Goal: Task Accomplishment & Management: Complete application form

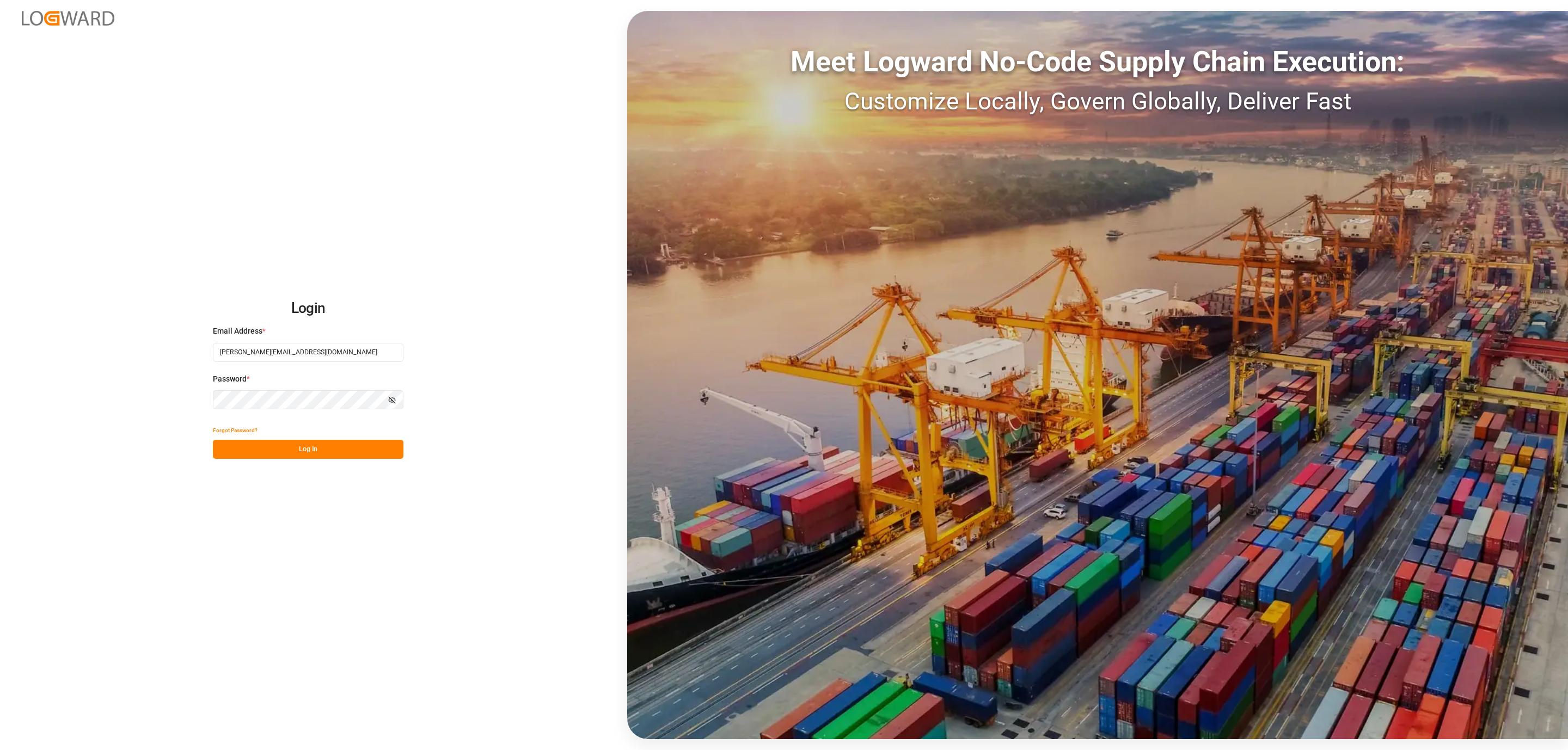
click at [346, 456] on button "Log In" at bounding box center [308, 449] width 191 height 19
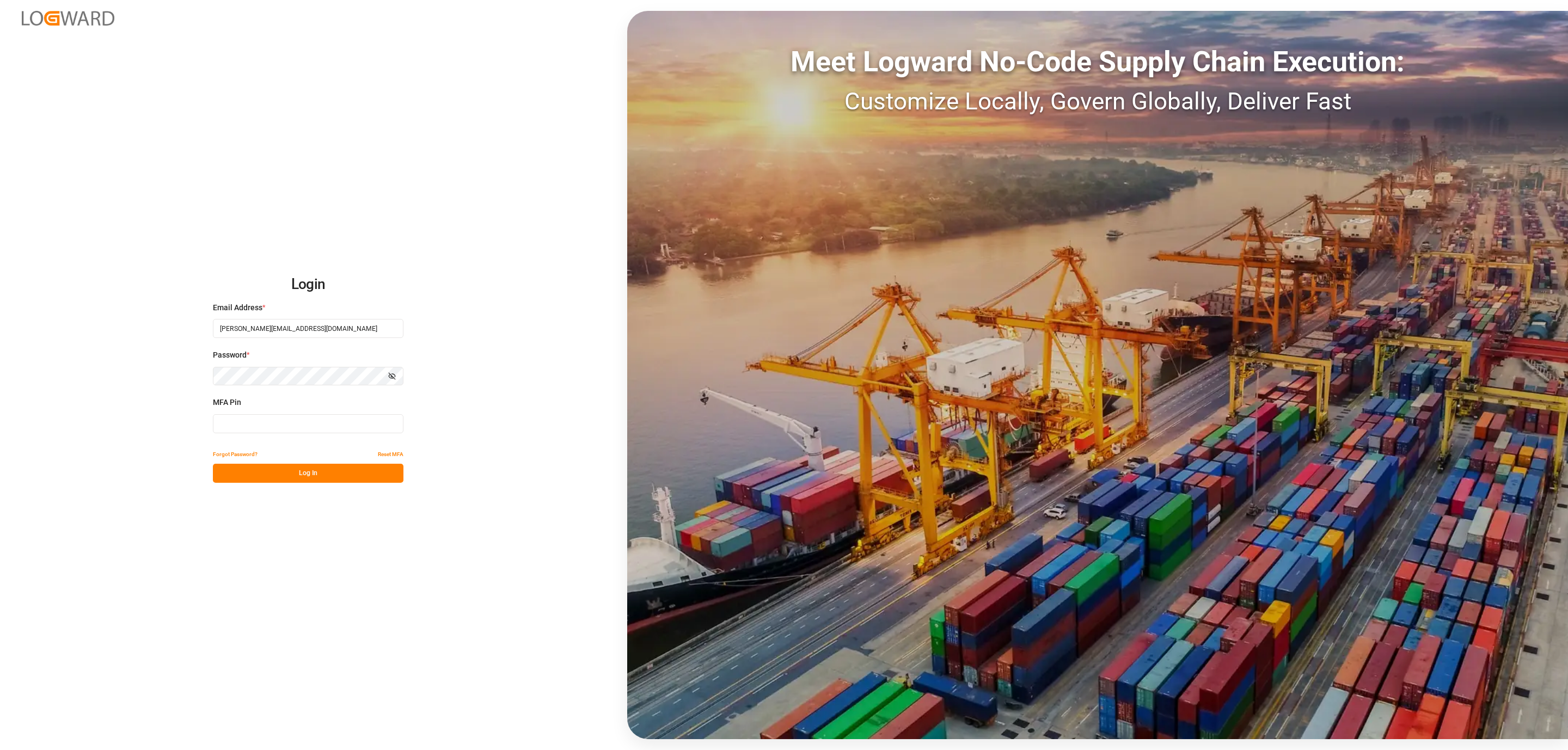
click at [268, 425] on input at bounding box center [308, 424] width 191 height 19
type input "282029"
click at [244, 466] on button "Log In" at bounding box center [308, 474] width 191 height 19
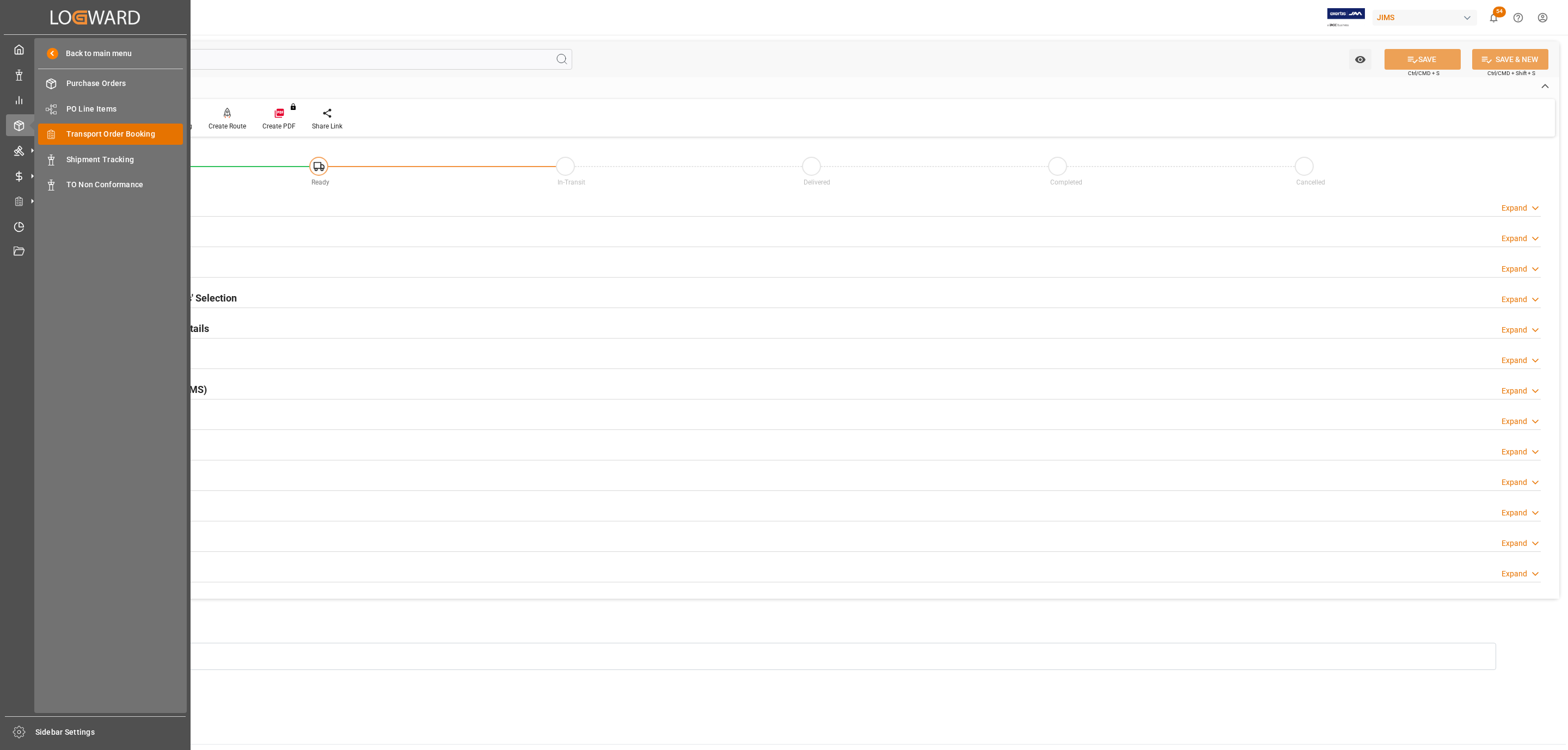
click at [116, 136] on span "Transport Order Booking" at bounding box center [125, 134] width 117 height 11
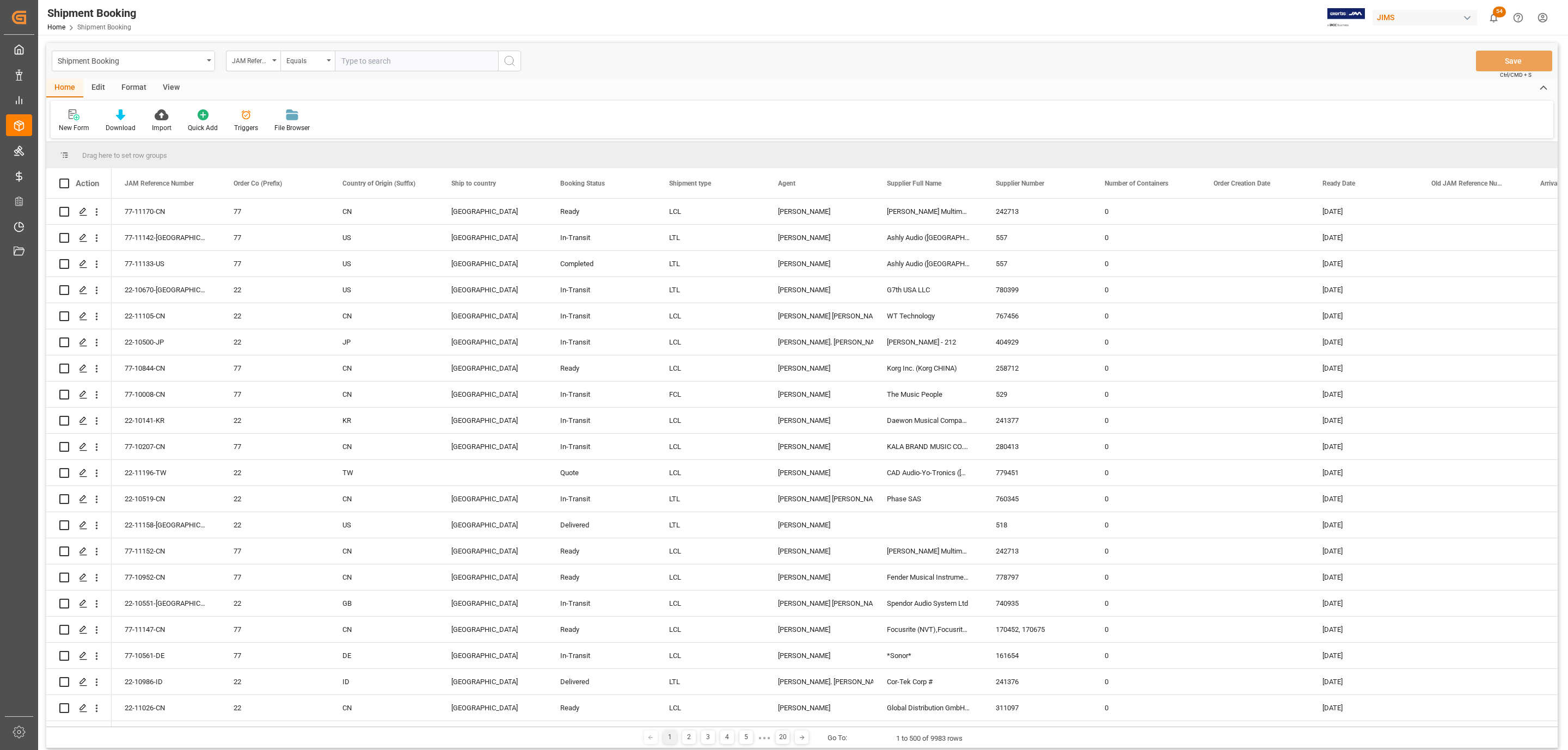
click at [32, 123] on div "Order Management Order Management" at bounding box center [19, 125] width 26 height 22
click at [72, 121] on div "New Form" at bounding box center [74, 121] width 47 height 24
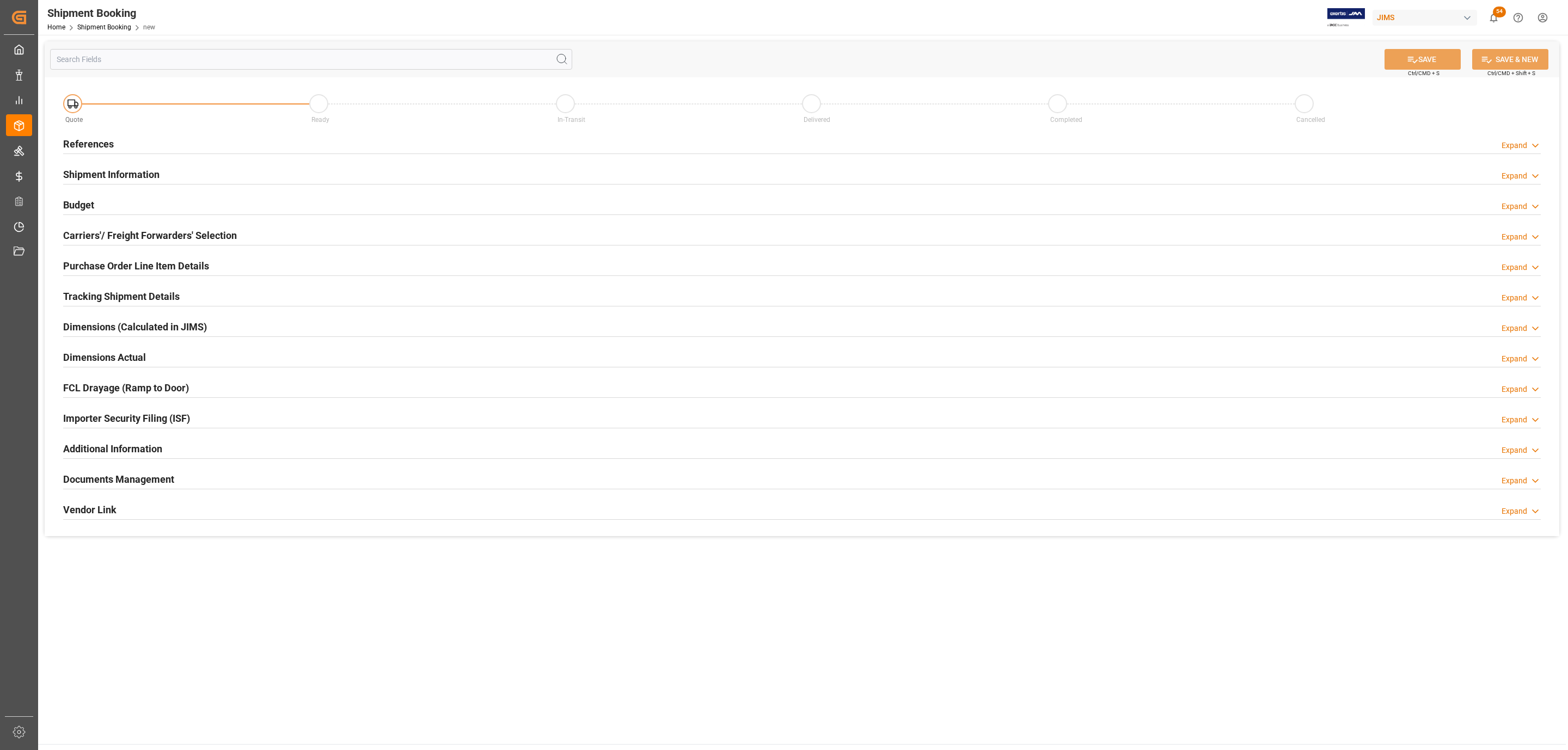
type input "Quote"
click at [190, 140] on div "References Expand" at bounding box center [801, 143] width 1477 height 21
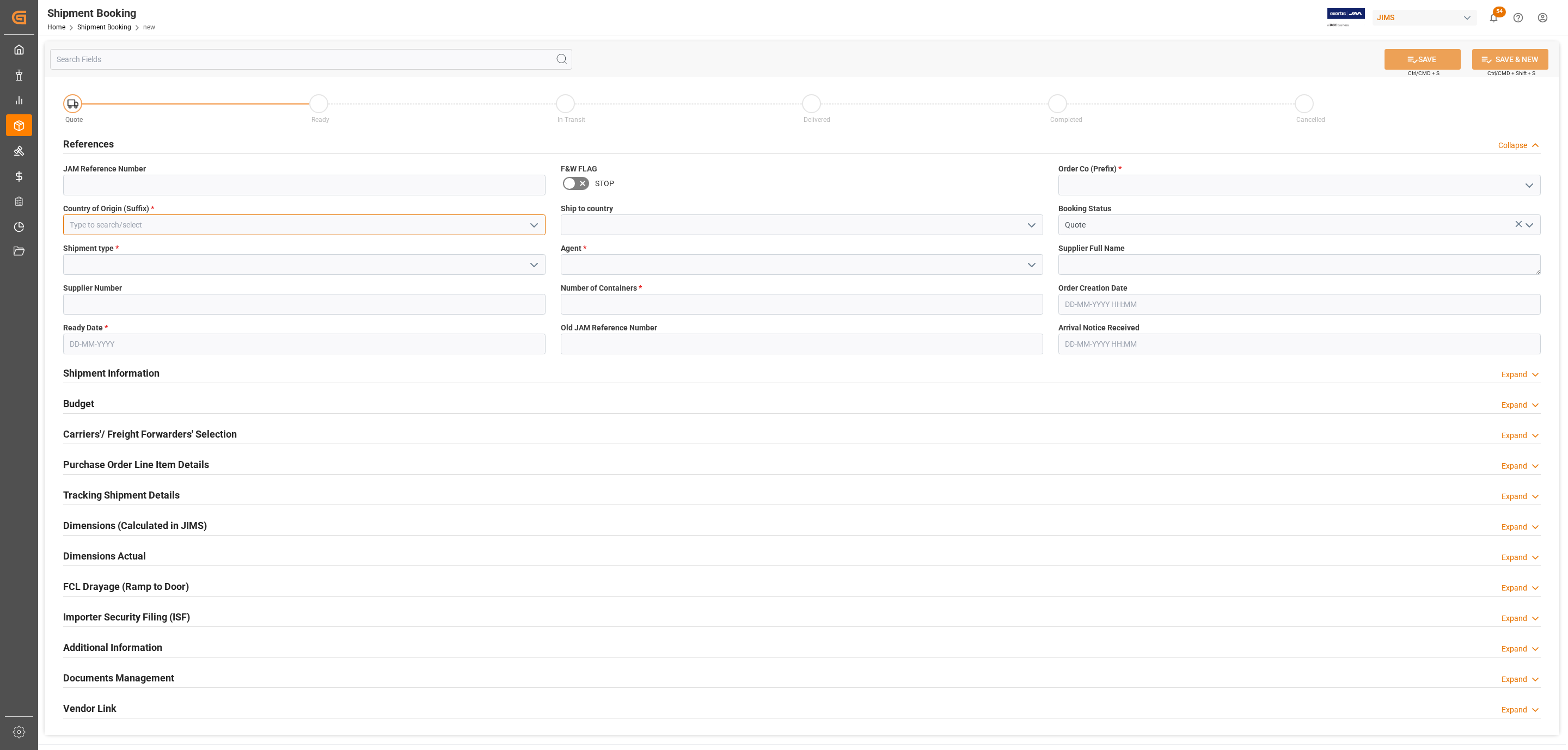
click at [83, 219] on input at bounding box center [304, 225] width 482 height 21
click at [76, 232] on input "us" at bounding box center [304, 225] width 482 height 21
click at [82, 238] on div "US" at bounding box center [305, 249] width 481 height 25
type input "US"
click at [538, 263] on icon "open menu" at bounding box center [534, 265] width 13 height 13
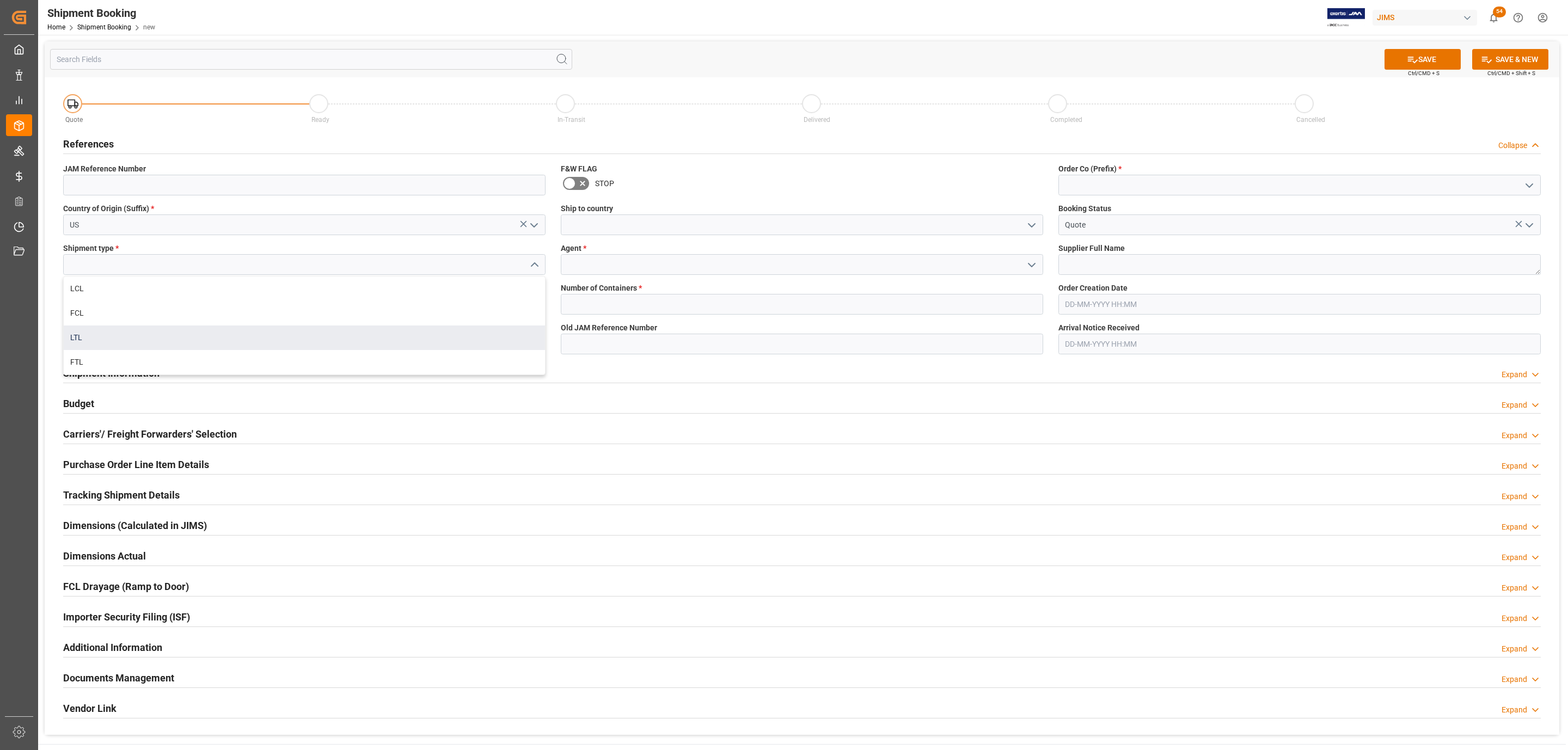
click at [123, 330] on div "LTL" at bounding box center [305, 337] width 481 height 25
type input "LTL"
drag, startPoint x: 151, startPoint y: 307, endPoint x: 93, endPoint y: 327, distance: 61.4
click at [151, 307] on input at bounding box center [304, 304] width 482 height 21
paste input "234299"
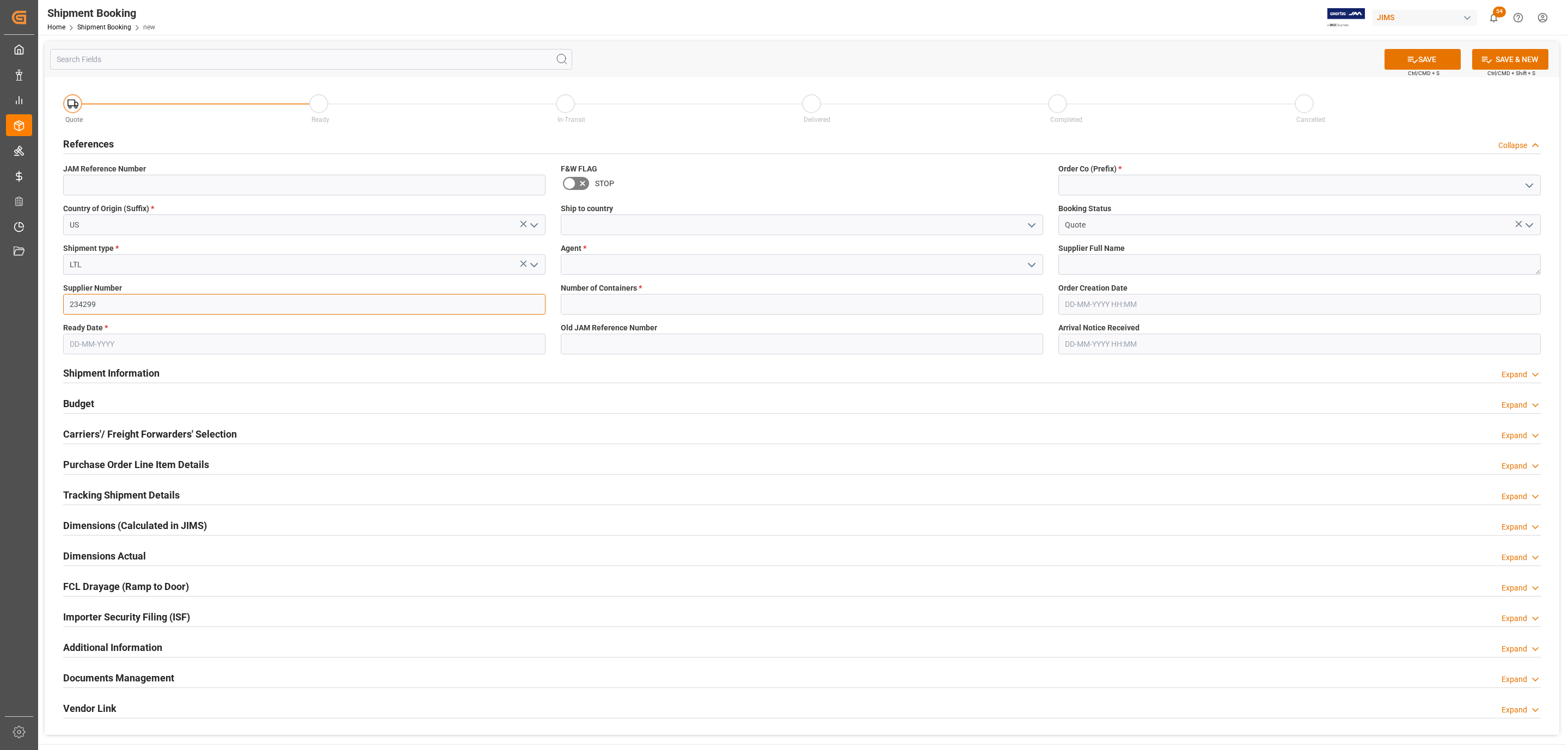
type input "234299"
click at [82, 343] on input "text" at bounding box center [304, 344] width 482 height 21
click at [136, 474] on div "25" at bounding box center [141, 475] width 13 height 13
type input "[DATE]"
click at [1034, 222] on icon "open menu" at bounding box center [1032, 226] width 13 height 13
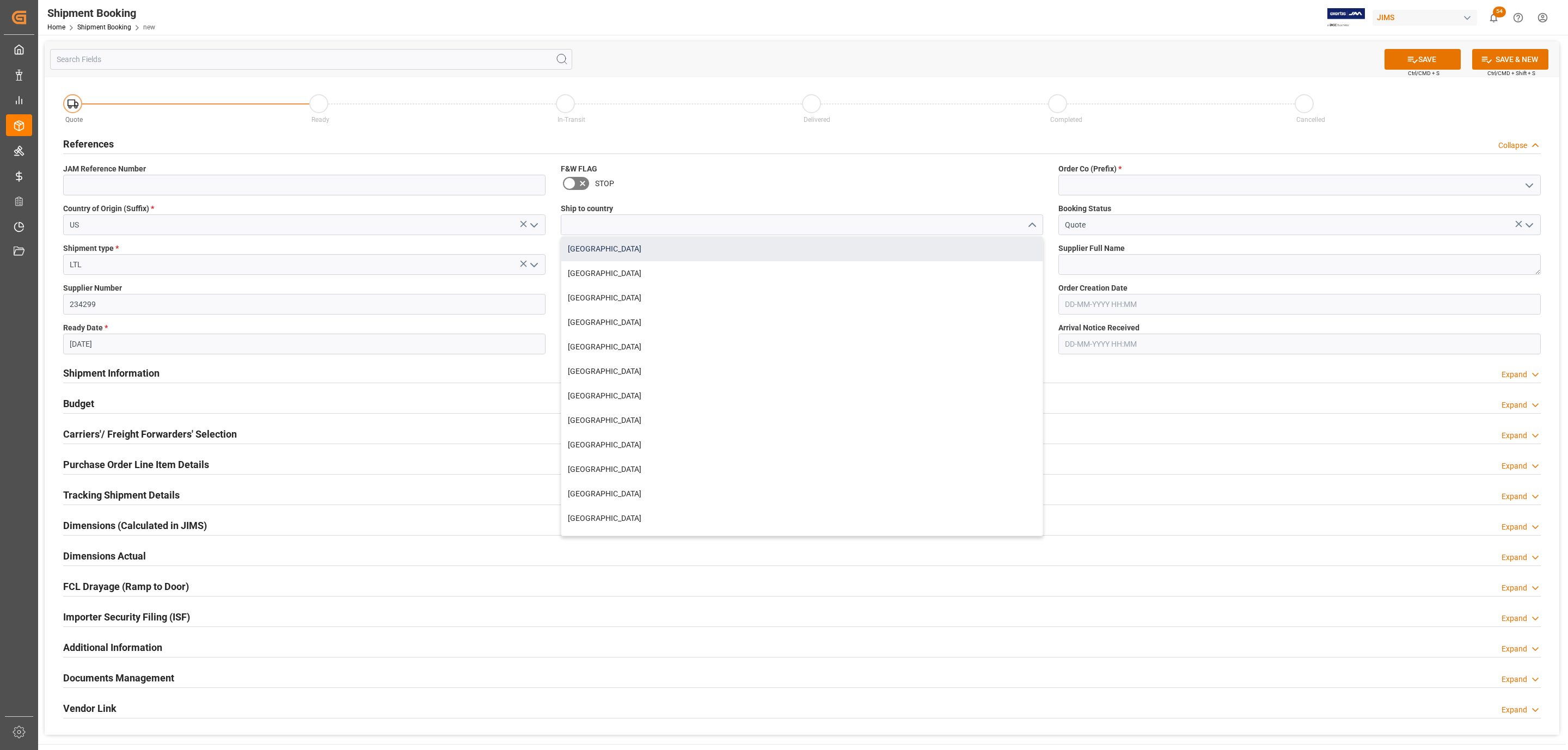
click at [586, 257] on div "[GEOGRAPHIC_DATA]" at bounding box center [802, 249] width 481 height 25
type input "[GEOGRAPHIC_DATA]"
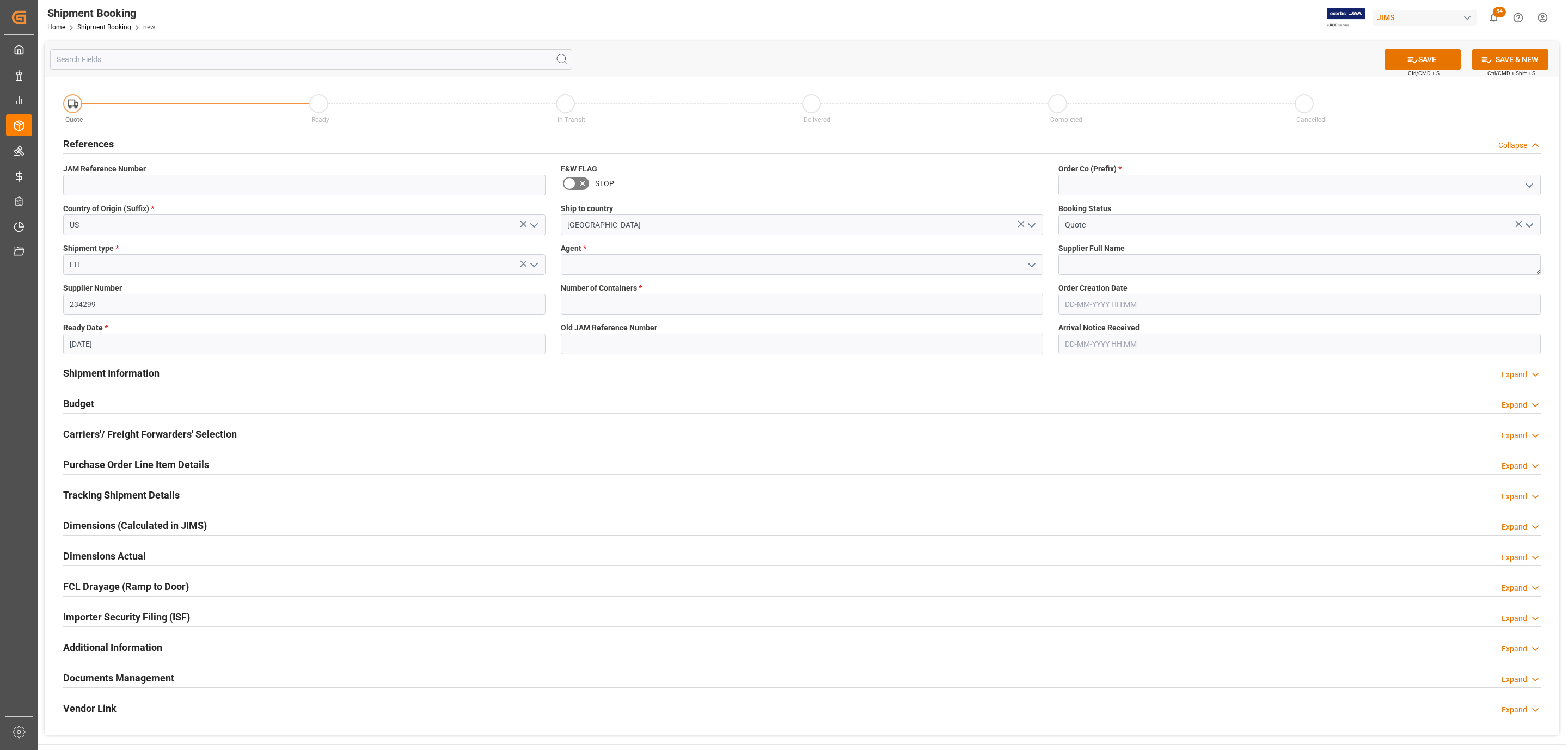
click at [1027, 264] on icon "open menu" at bounding box center [1032, 265] width 13 height 13
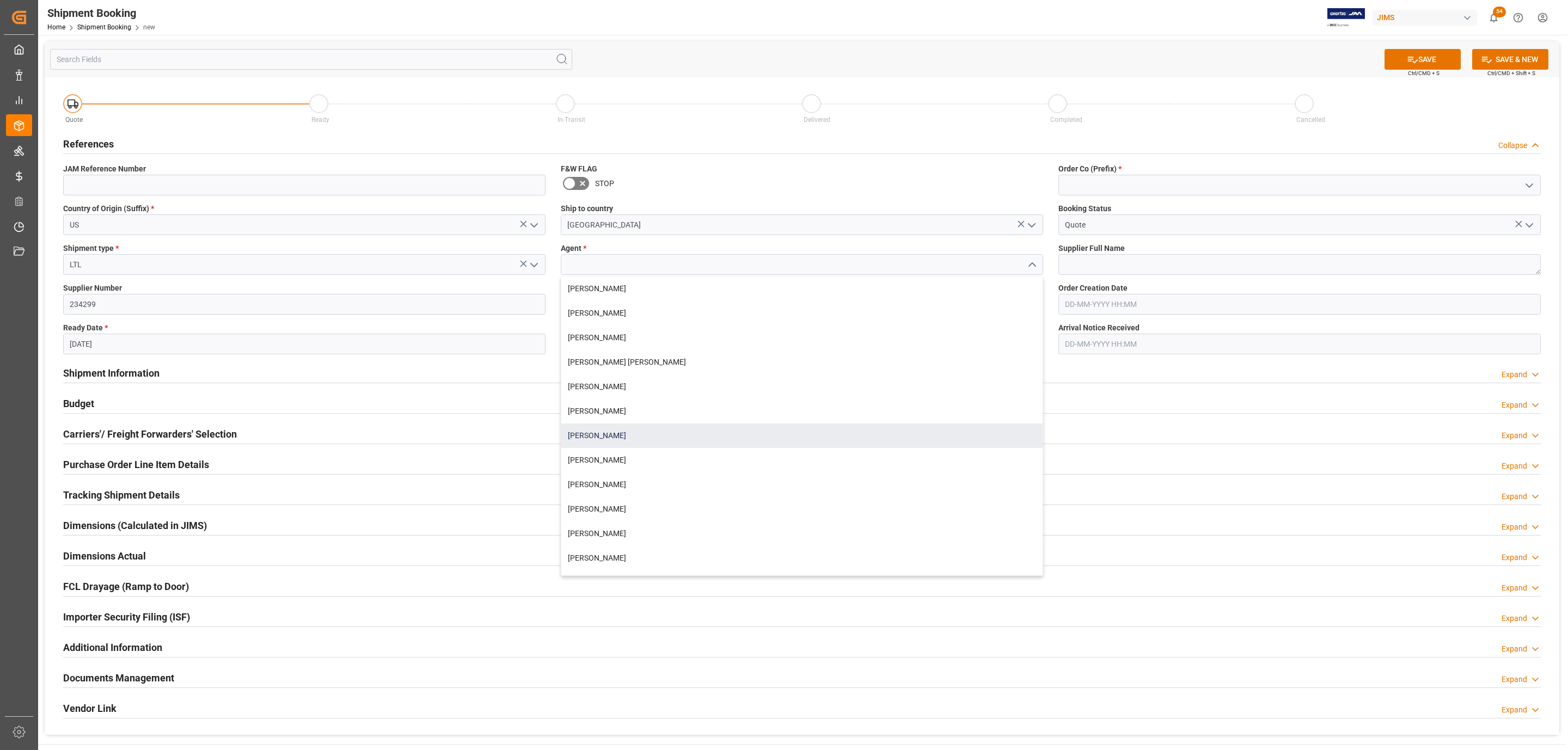
click at [616, 430] on div "[PERSON_NAME]" at bounding box center [802, 435] width 481 height 25
type input "[PERSON_NAME]"
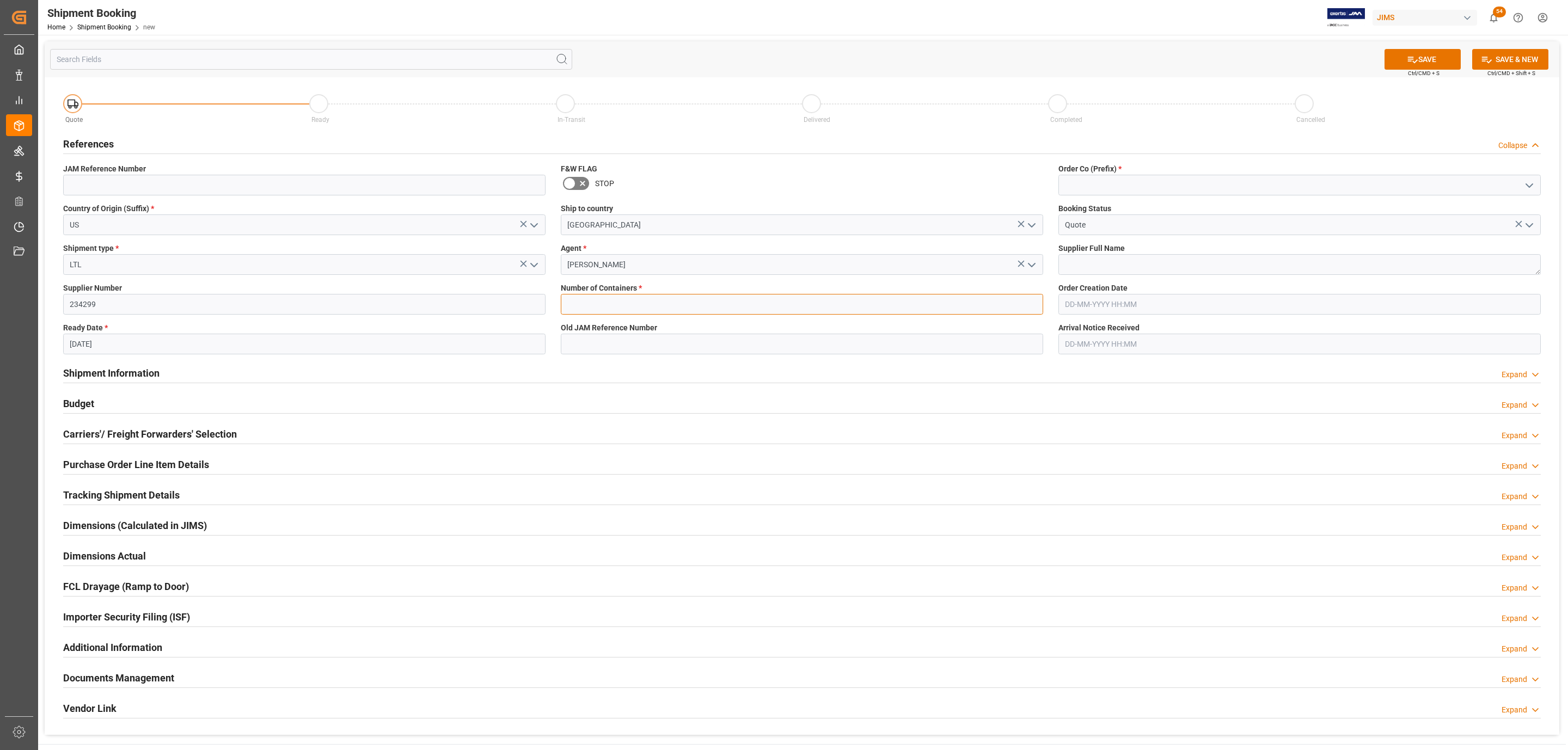
click at [584, 297] on input "text" at bounding box center [801, 304] width 482 height 21
type input "0"
click at [1535, 188] on icon "open menu" at bounding box center [1529, 186] width 13 height 13
click at [1165, 227] on div "77" at bounding box center [1300, 233] width 481 height 25
type input "77"
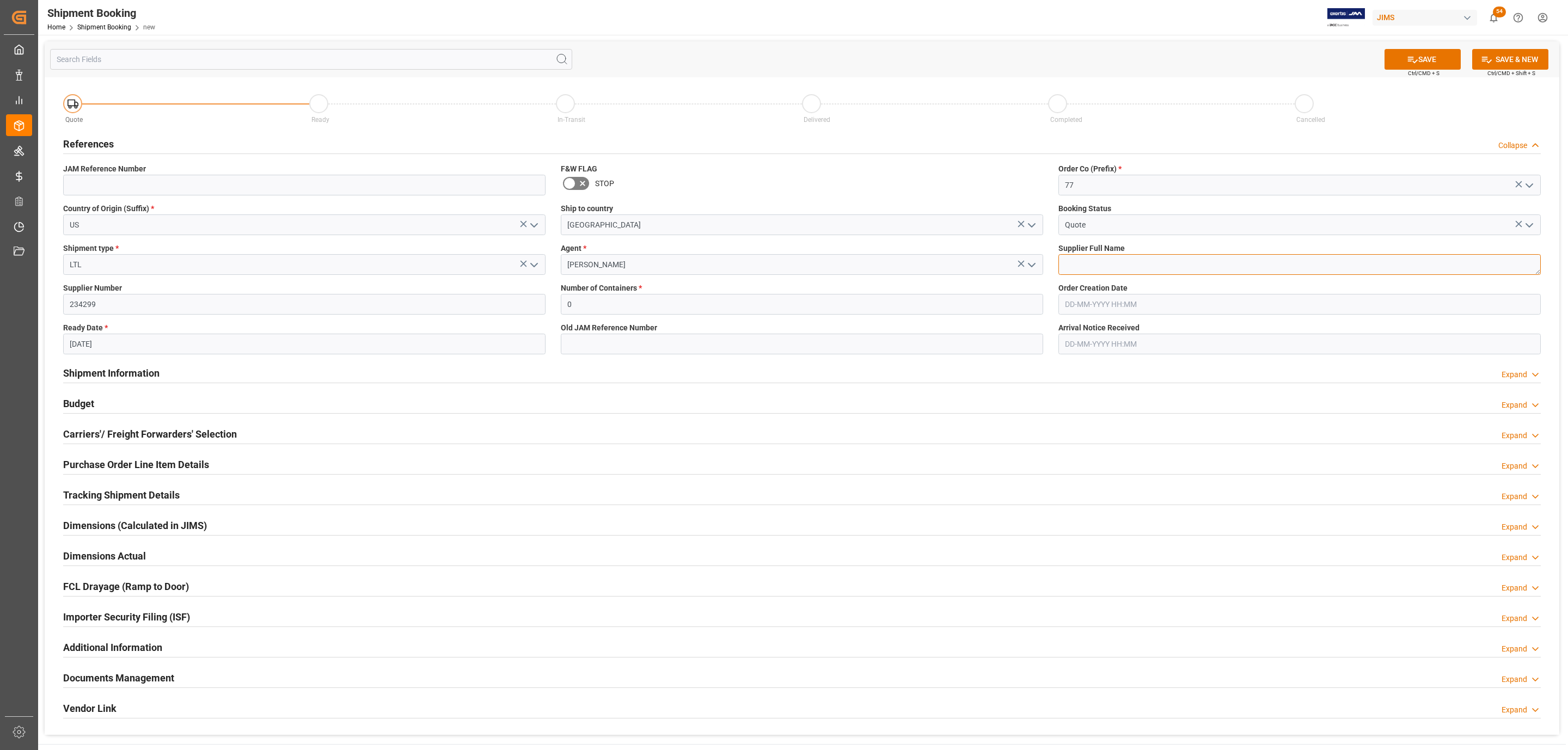
click at [1160, 260] on textarea at bounding box center [1299, 264] width 482 height 21
paste textarea "Chauvet ([GEOGRAPHIC_DATA]) Vendor"
type textarea "Chauvet ([GEOGRAPHIC_DATA]) Vendor"
click at [1421, 62] on button "SAVE" at bounding box center [1422, 59] width 77 height 21
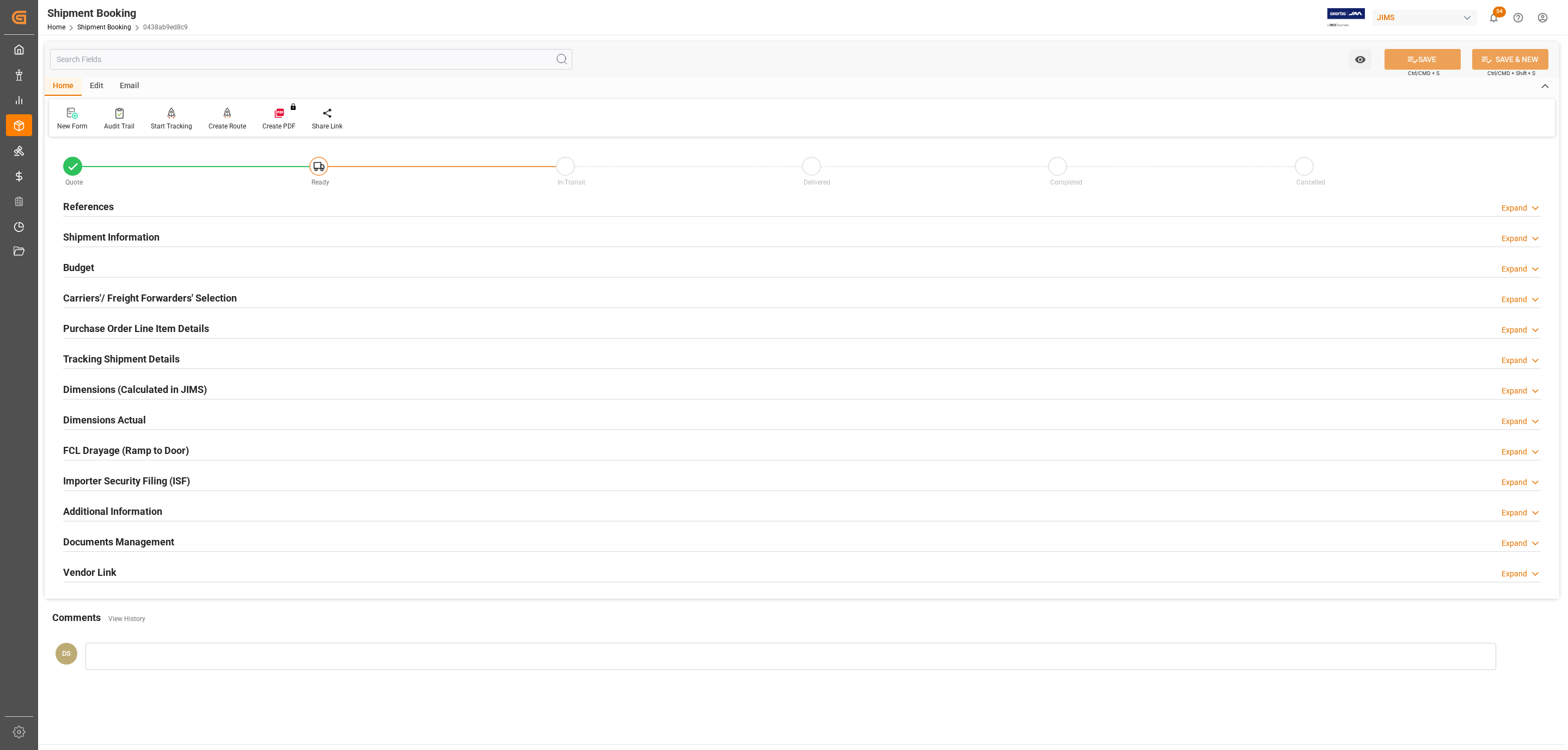
click at [152, 291] on h2 "Carriers'/ Freight Forwarders' Selection" at bounding box center [150, 298] width 174 height 15
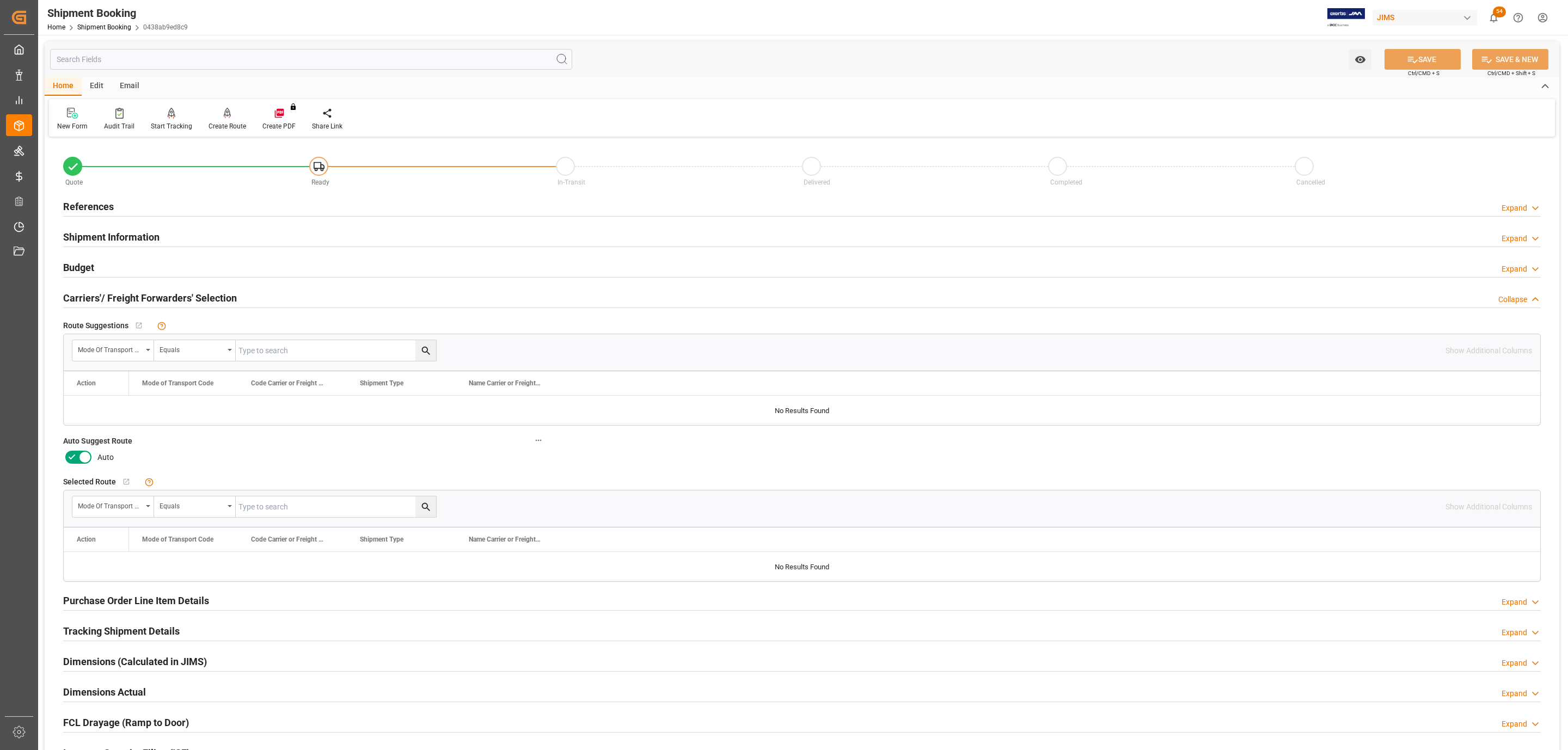
click at [77, 459] on icon at bounding box center [72, 457] width 13 height 13
click at [0, 0] on input "checkbox" at bounding box center [0, 0] width 0 height 0
click at [1414, 64] on icon at bounding box center [1412, 59] width 11 height 11
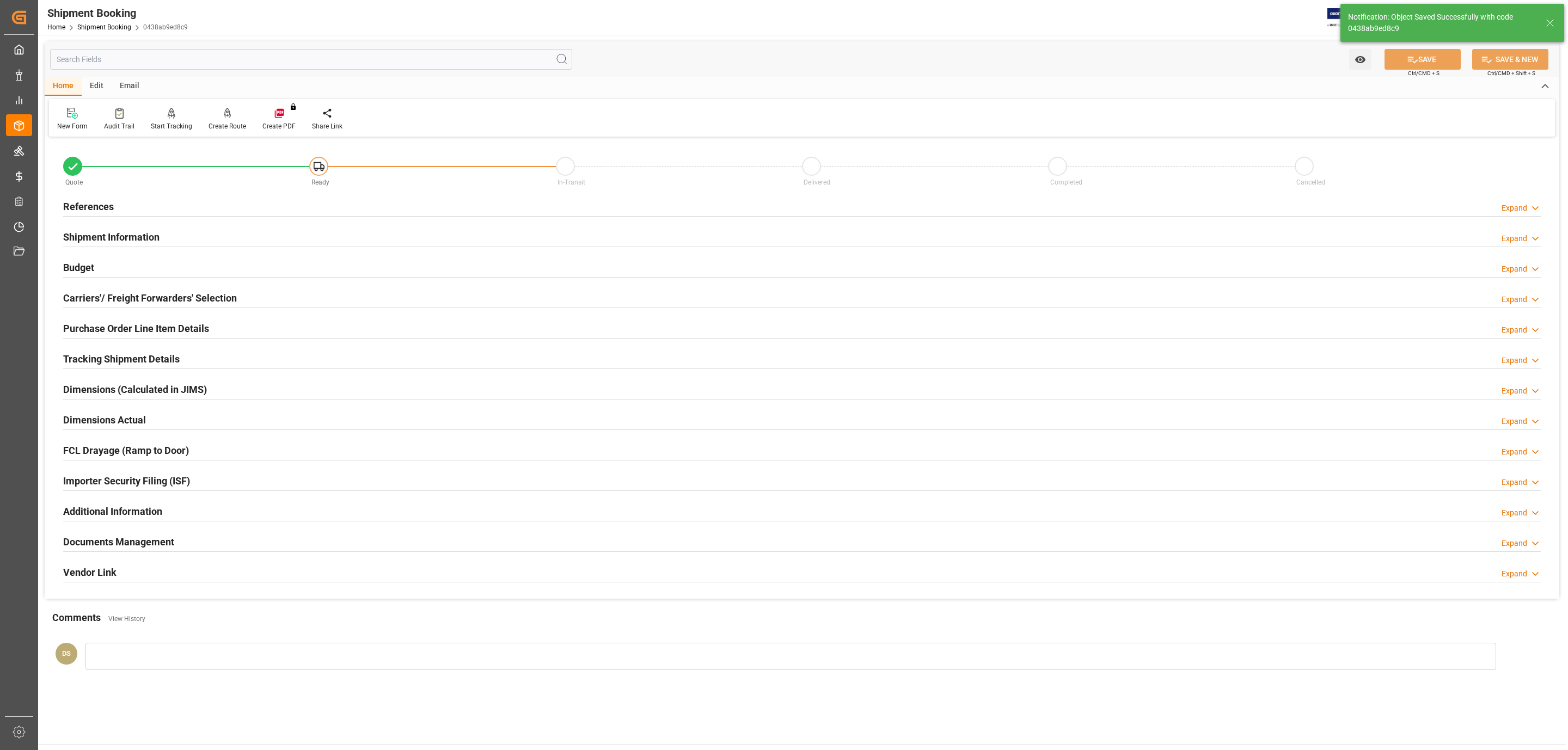
type input "Ready"
click at [121, 196] on div "References Expand" at bounding box center [801, 206] width 1477 height 21
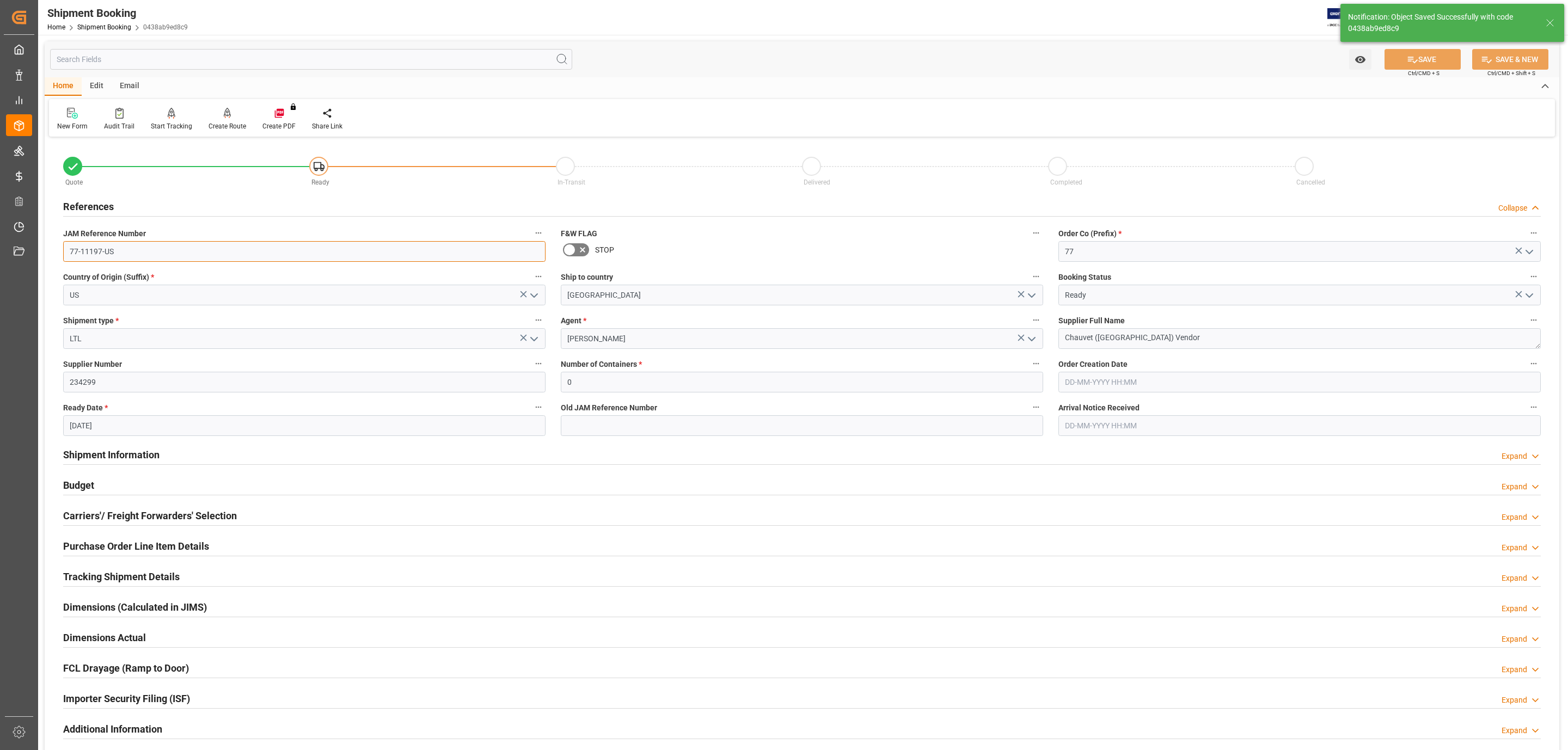
click at [117, 244] on input "77-11197-US" at bounding box center [304, 252] width 482 height 21
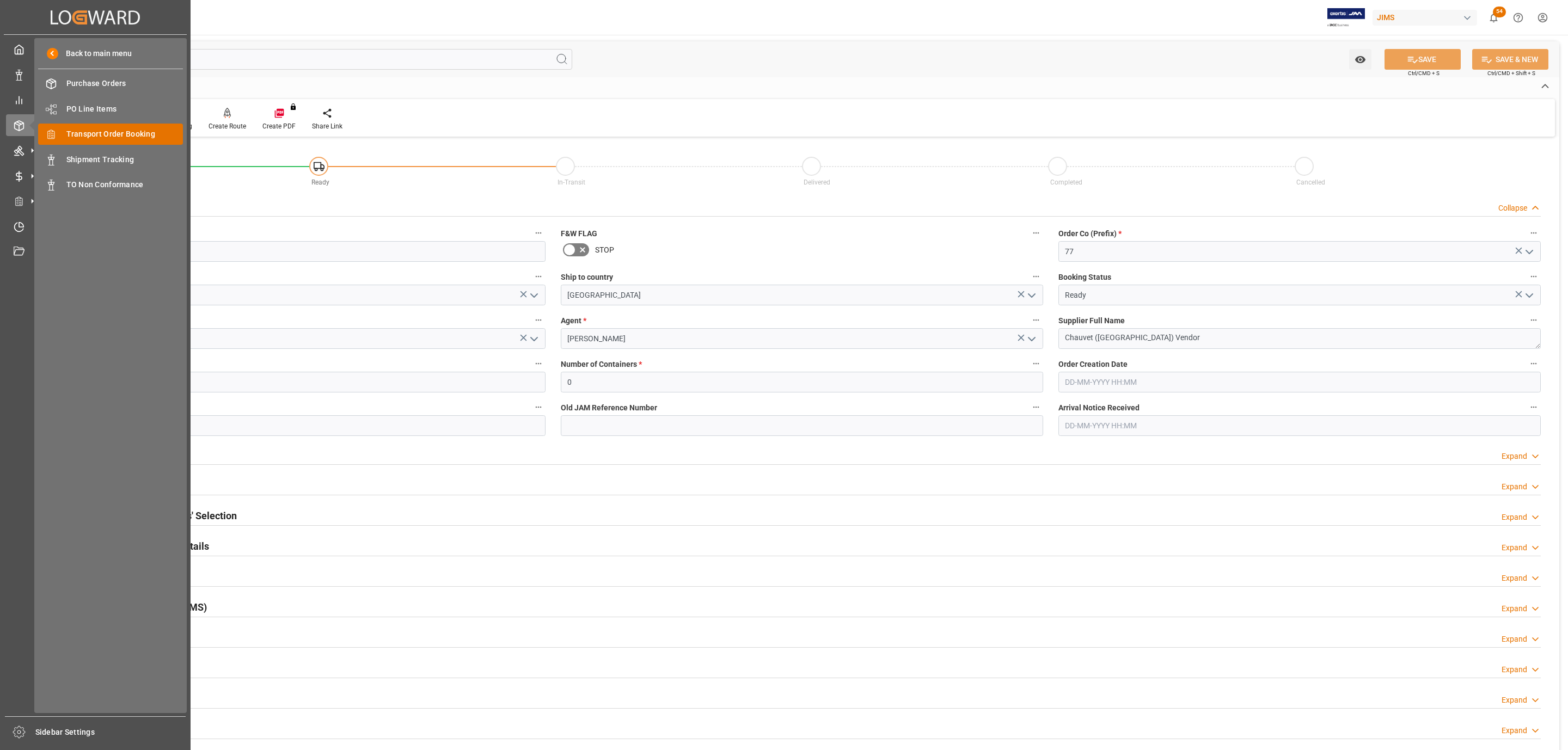
click at [157, 142] on div "Transport Order Booking Transport Order Booking" at bounding box center [110, 134] width 145 height 22
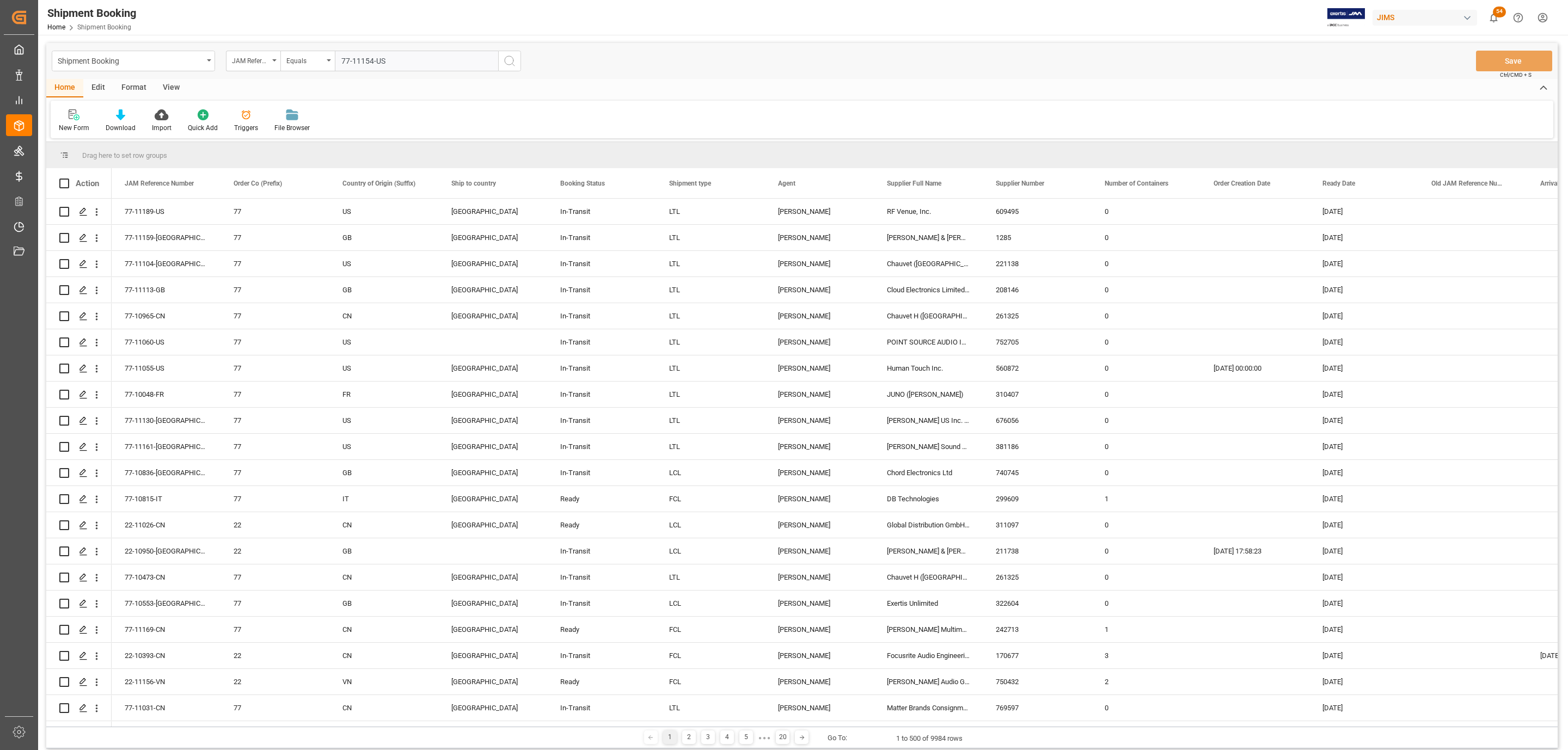
type input "77-11154-US"
click at [510, 64] on circle "search button" at bounding box center [510, 61] width 9 height 9
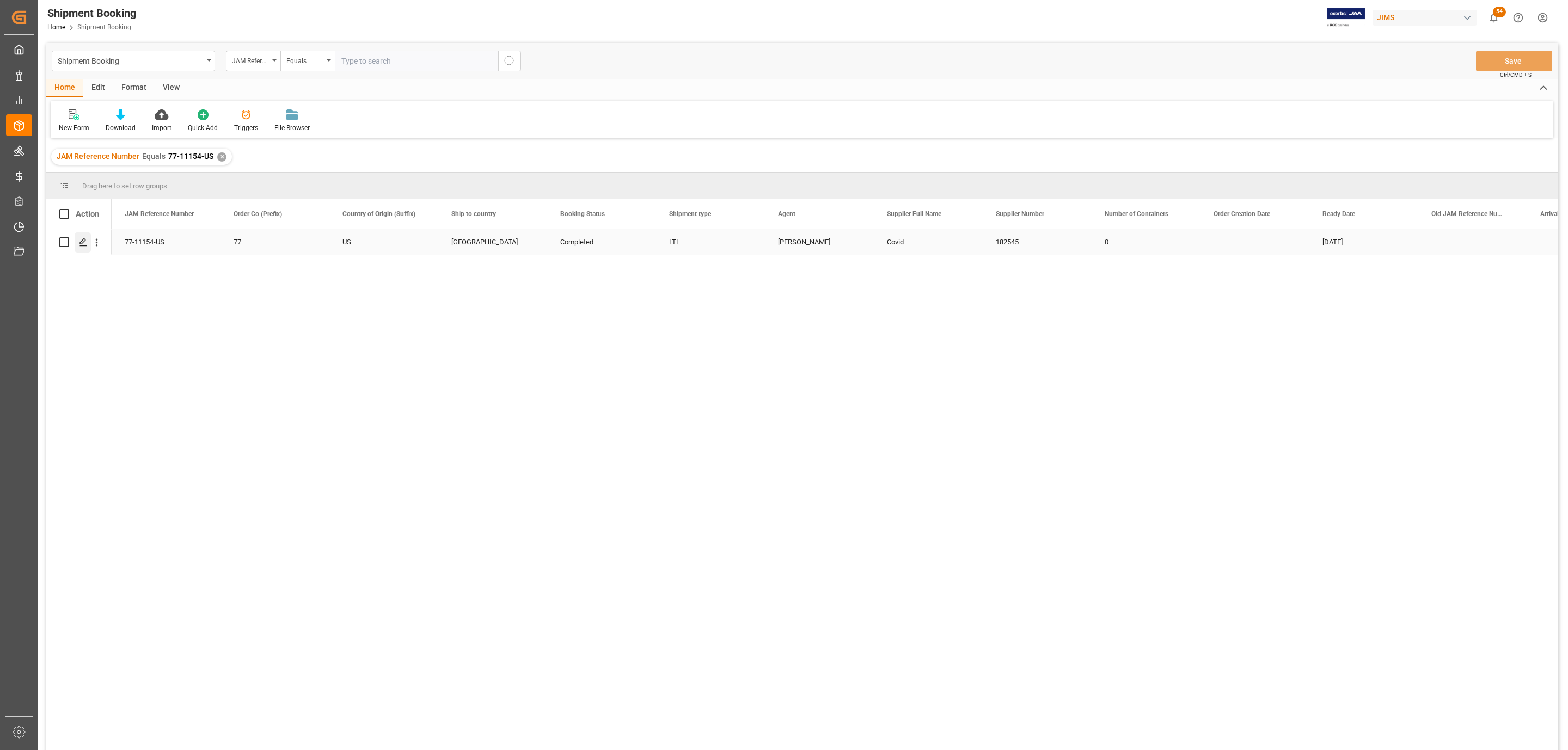
click at [84, 246] on line "Press SPACE to select this row." at bounding box center [83, 246] width 7 height 0
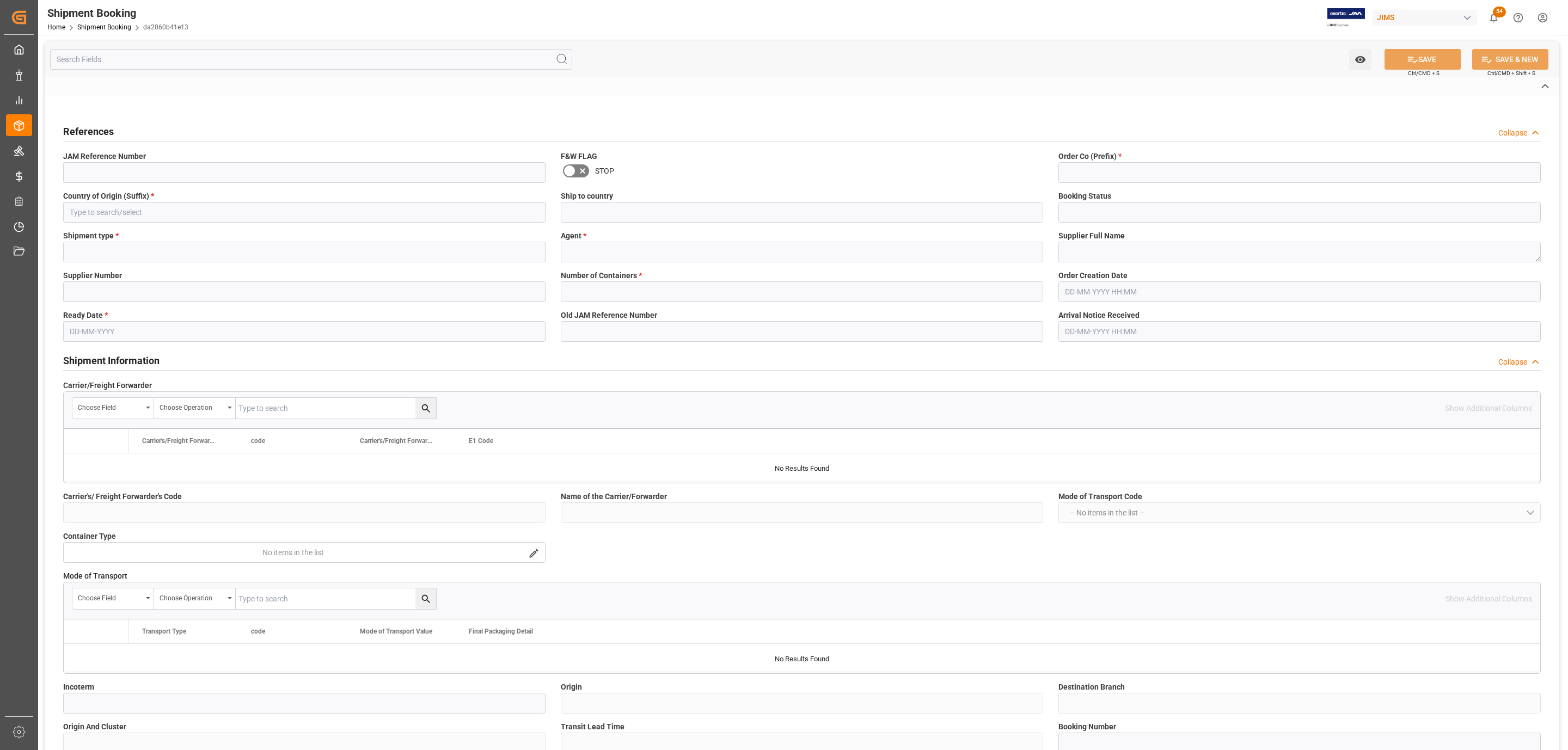
type input "CAD"
type input "usd"
type input "USD"
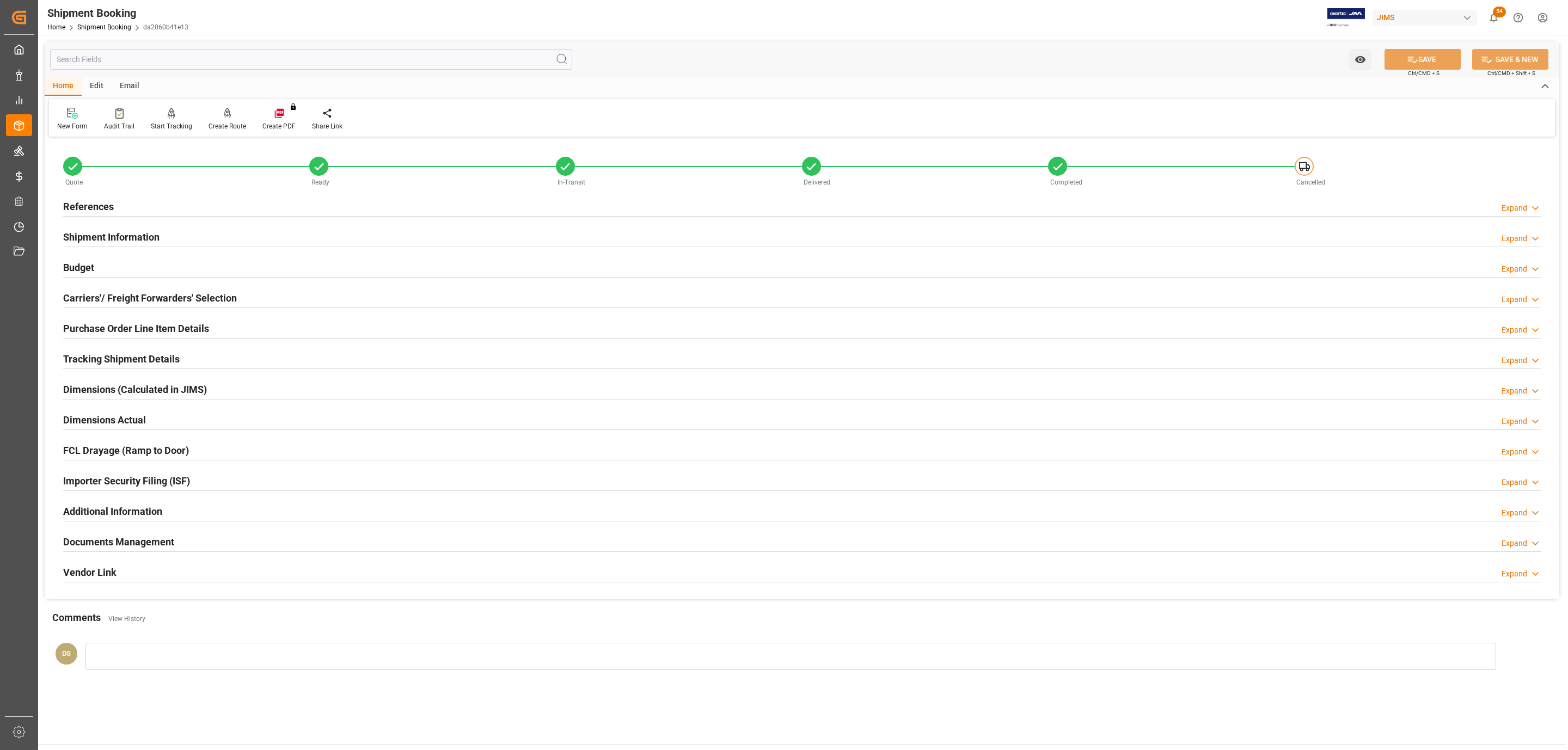
type input "0"
type input "30.16"
type input "52"
type input "271.66"
click at [93, 291] on h2 "Carriers'/ Freight Forwarders' Selection" at bounding box center [150, 298] width 174 height 15
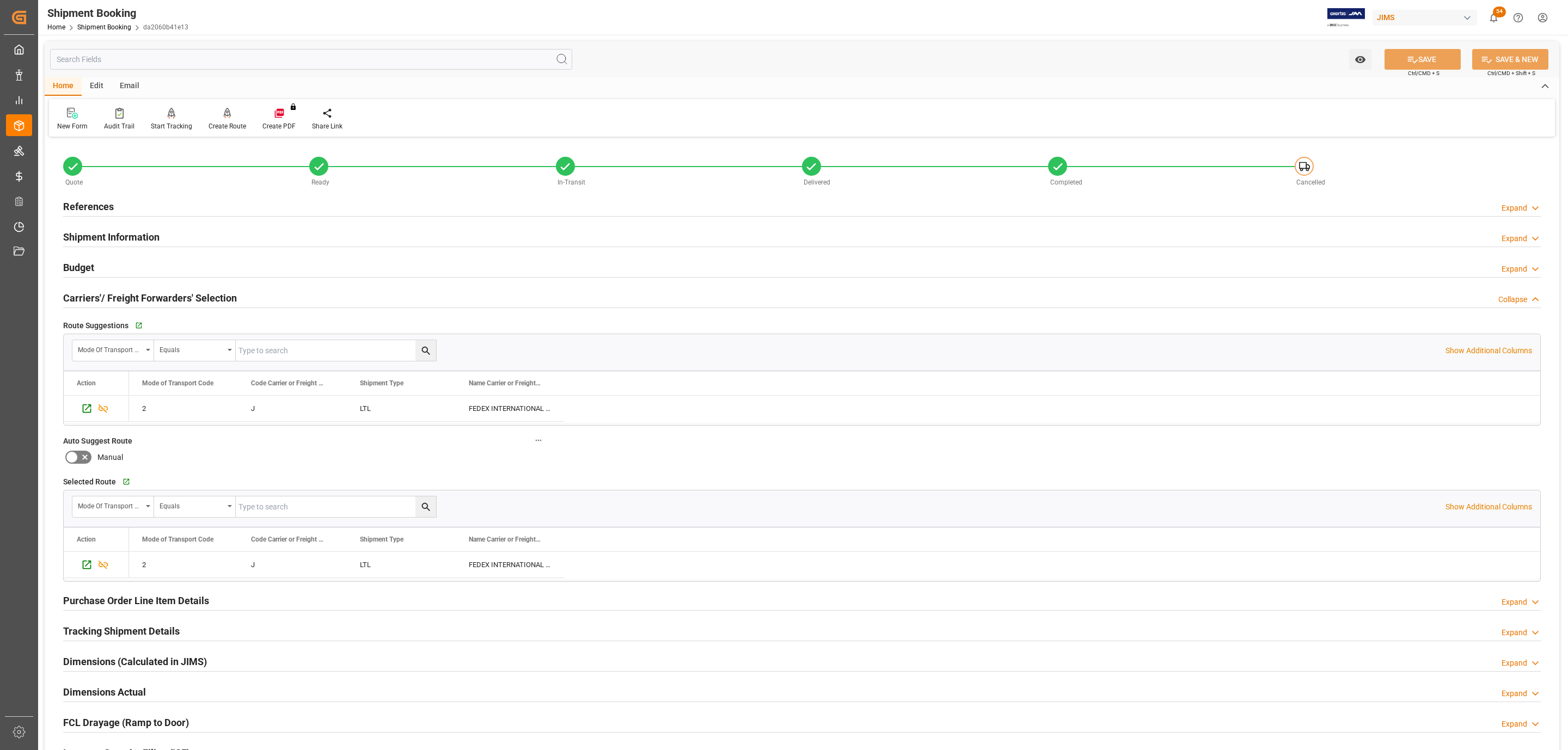
click at [93, 291] on h2 "Carriers'/ Freight Forwarders' Selection" at bounding box center [150, 298] width 174 height 15
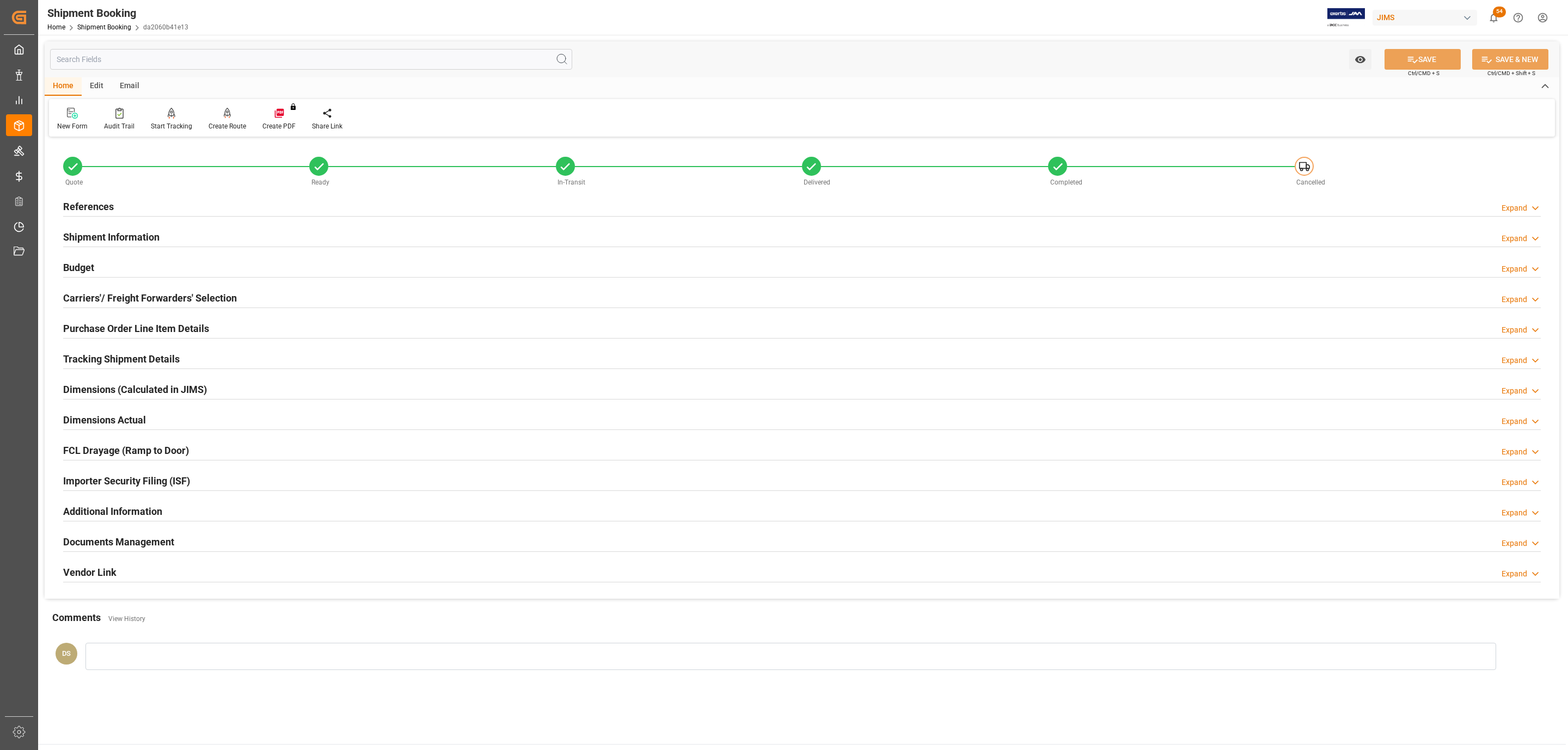
click at [105, 273] on div "Budget Expand" at bounding box center [801, 267] width 1477 height 21
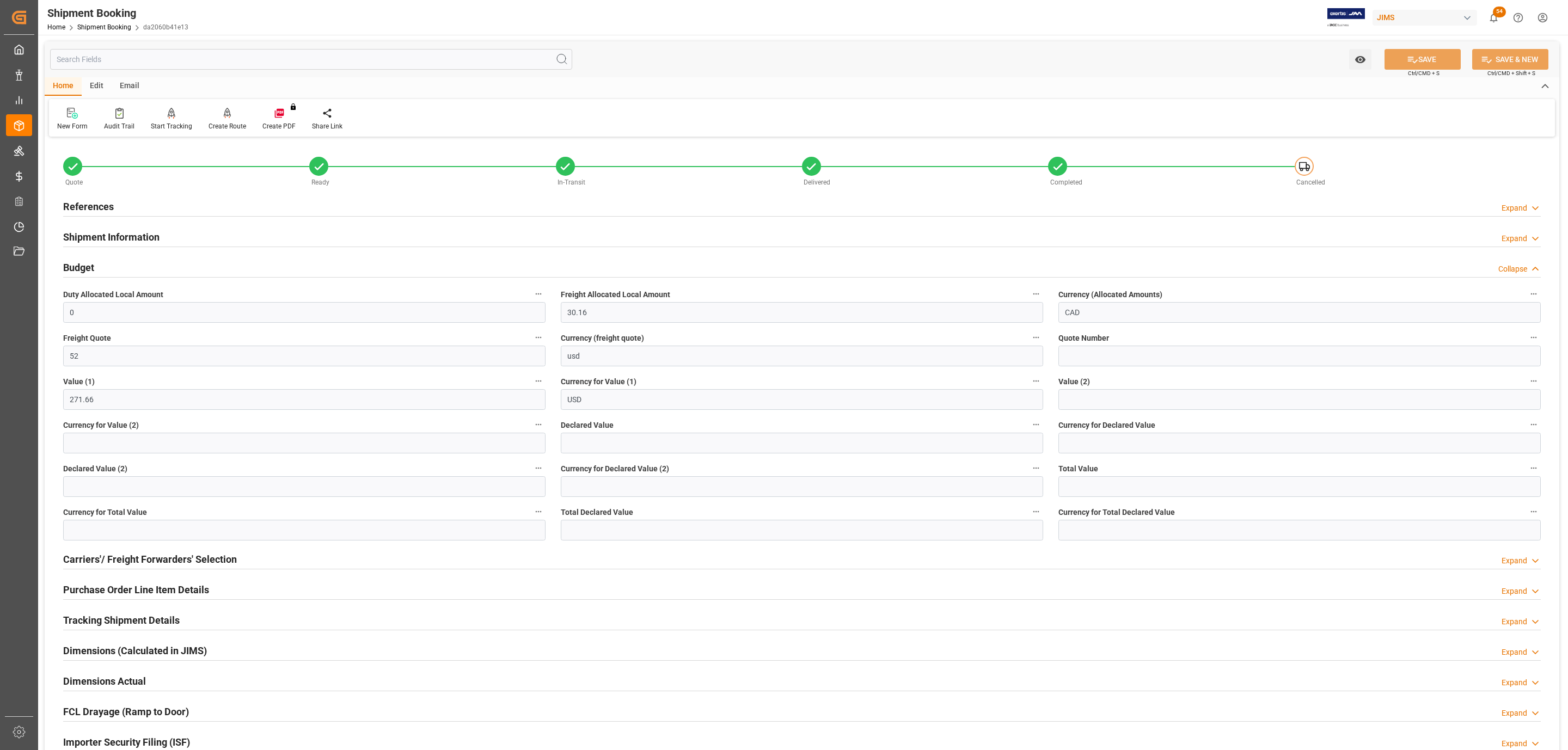
click at [598, 430] on span "Declared Value" at bounding box center [587, 425] width 53 height 11
click at [1029, 430] on button "Declared Value" at bounding box center [1035, 424] width 14 height 14
click at [591, 440] on div at bounding box center [784, 375] width 1568 height 750
click at [591, 444] on input "text" at bounding box center [801, 443] width 482 height 21
type input "271.66"
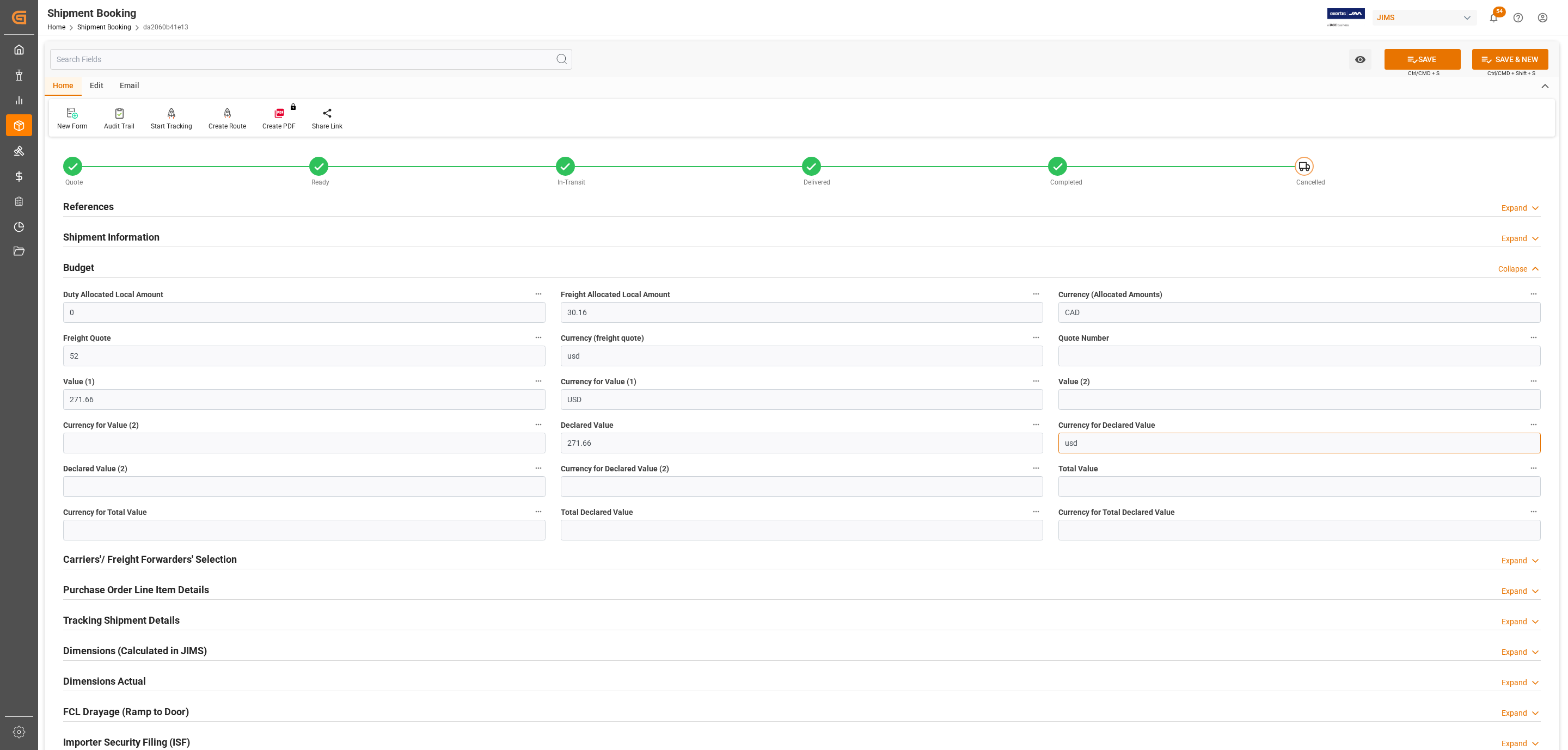
type input "USD"
click at [1413, 60] on icon at bounding box center [1412, 59] width 11 height 11
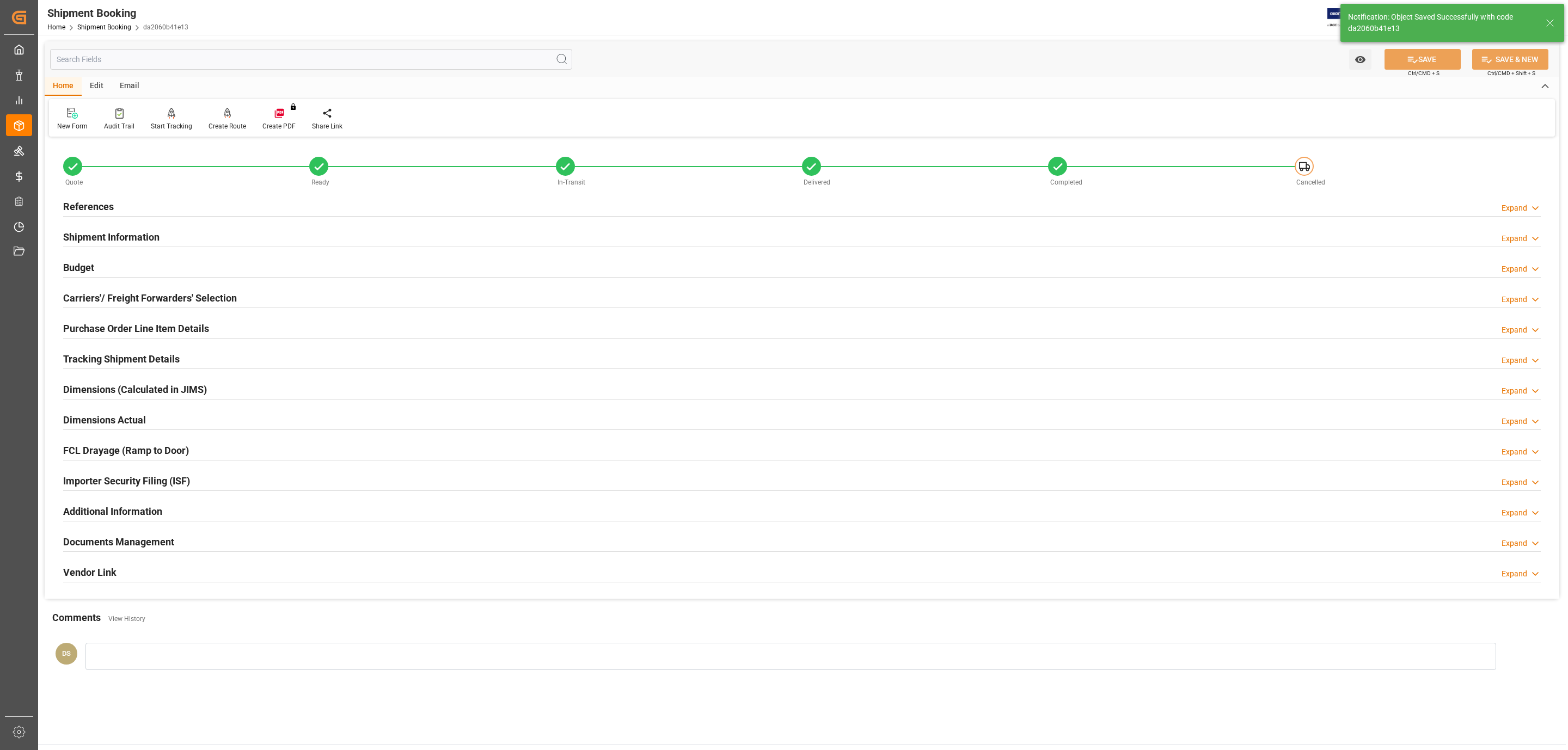
click at [163, 299] on h2 "Carriers'/ Freight Forwarders' Selection" at bounding box center [150, 298] width 174 height 15
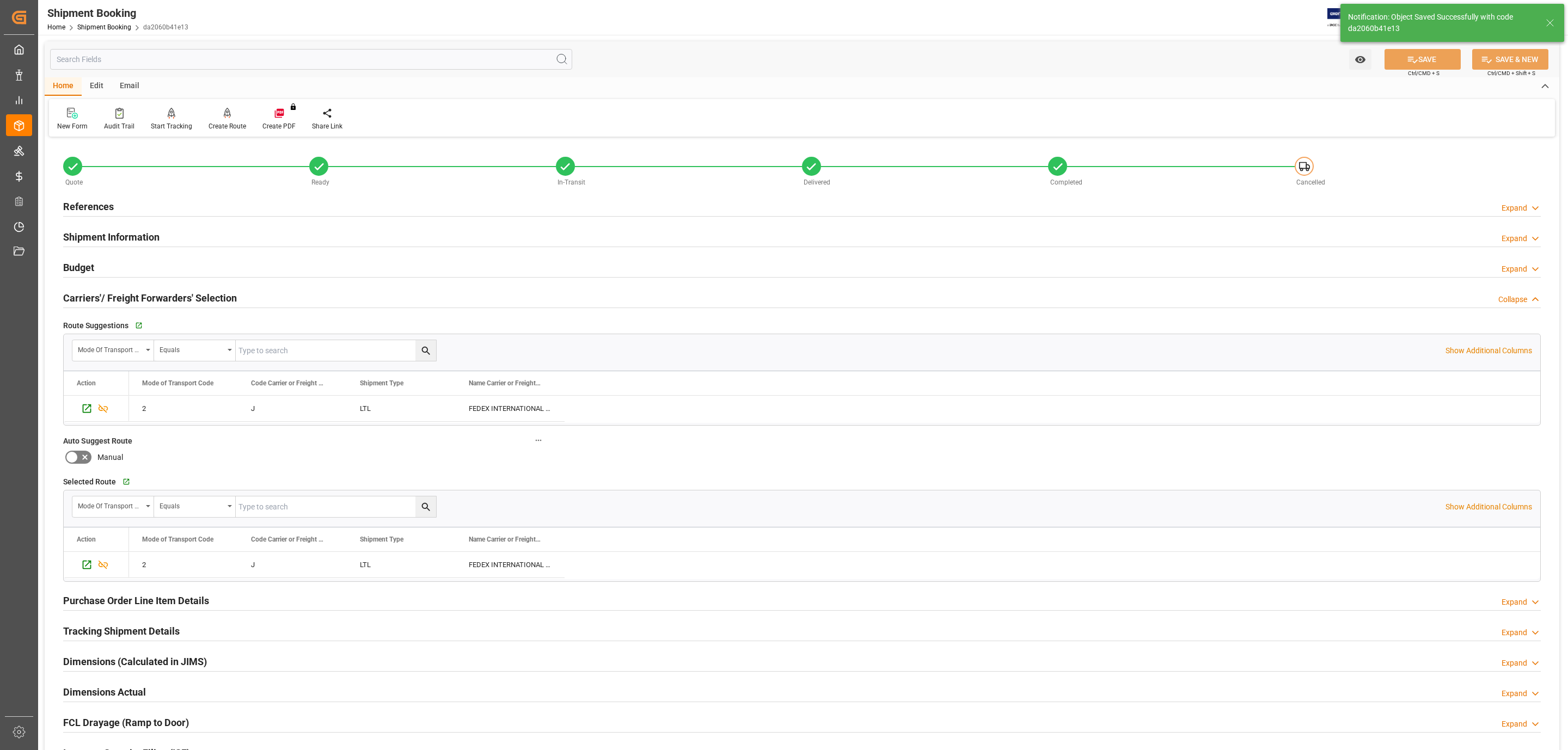
click at [160, 629] on h2 "Tracking Shipment Details" at bounding box center [121, 631] width 117 height 15
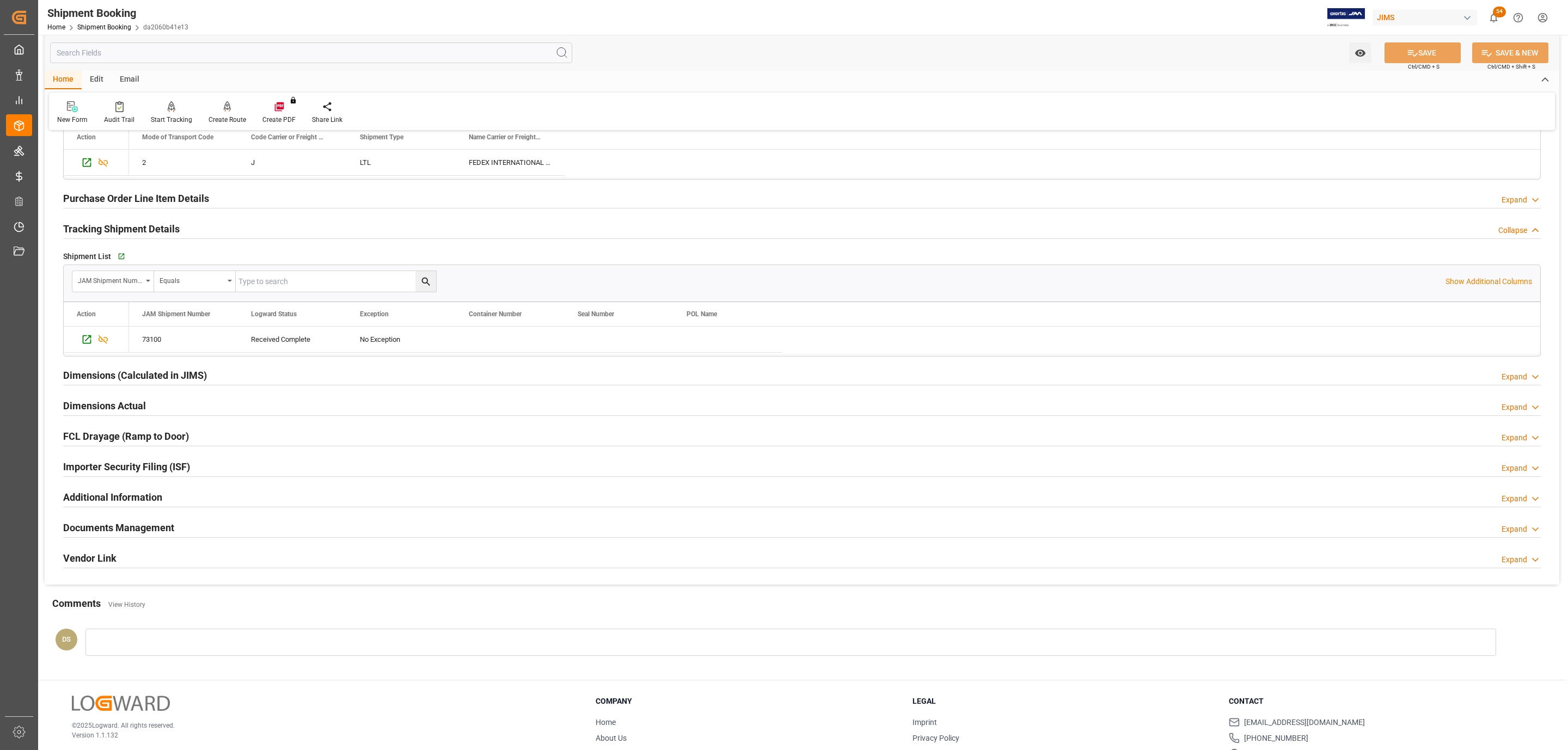
scroll to position [408, 0]
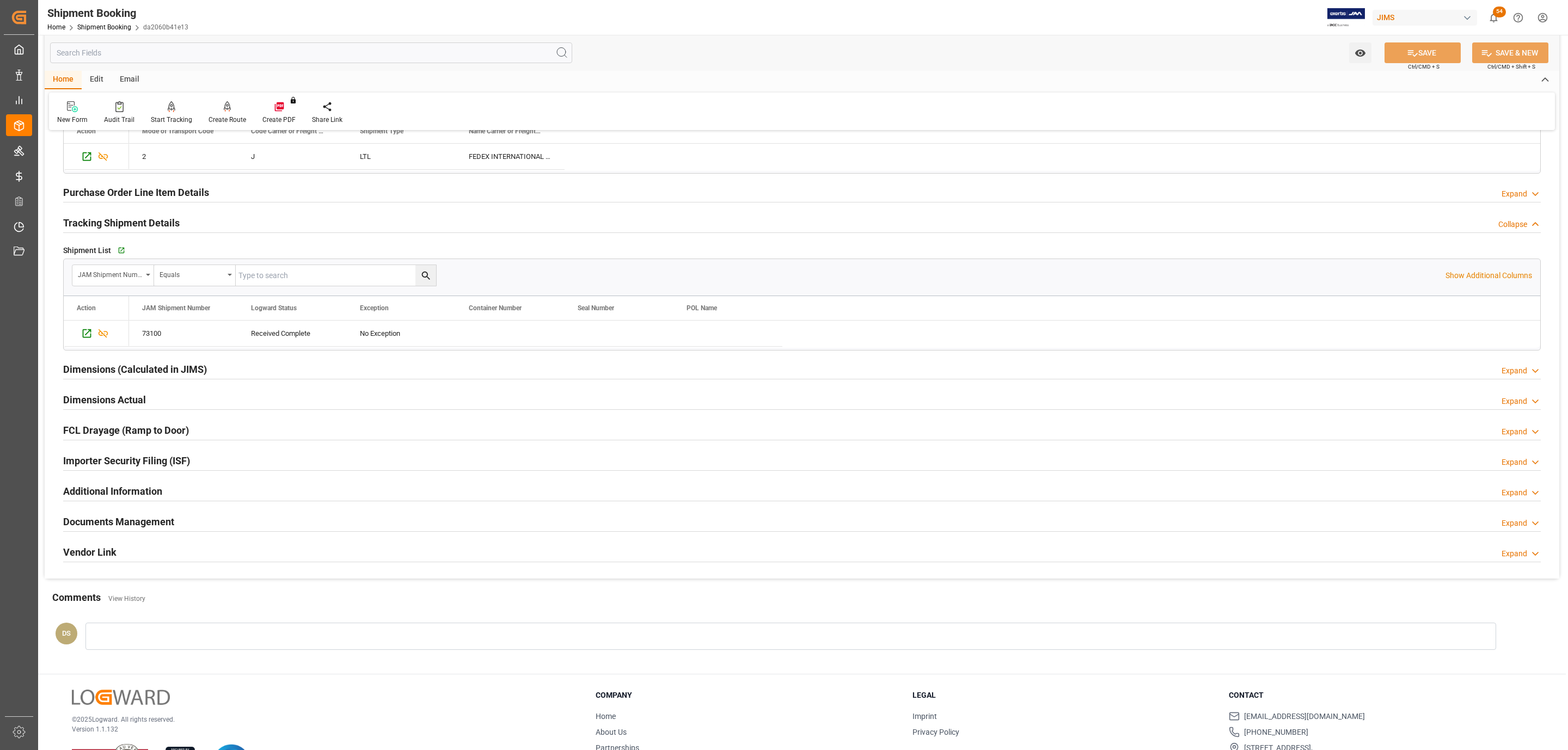
click at [159, 527] on h2 "Documents Management" at bounding box center [119, 522] width 111 height 15
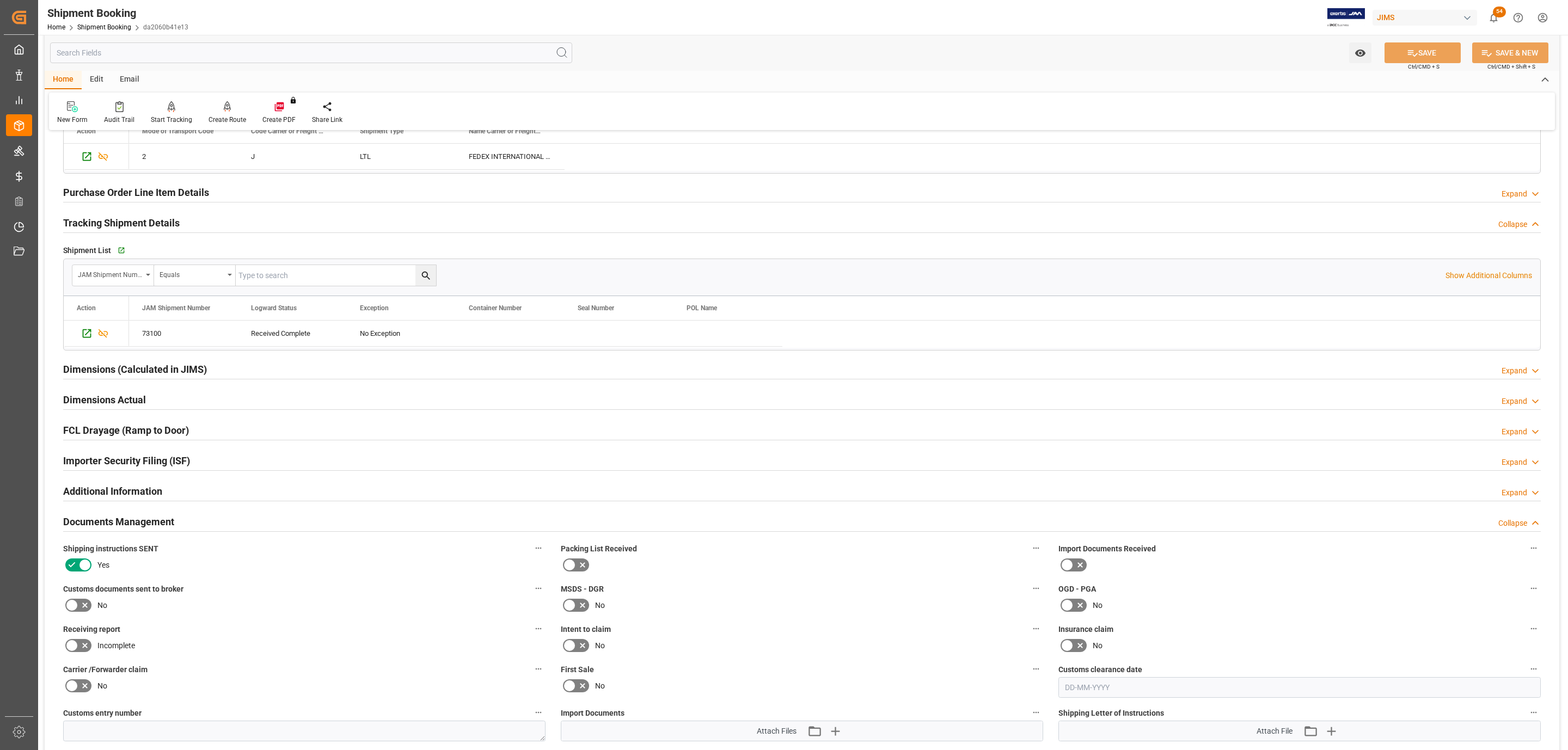
click at [83, 602] on label at bounding box center [78, 604] width 30 height 17
click at [0, 0] on input "checkbox" at bounding box center [0, 0] width 0 height 0
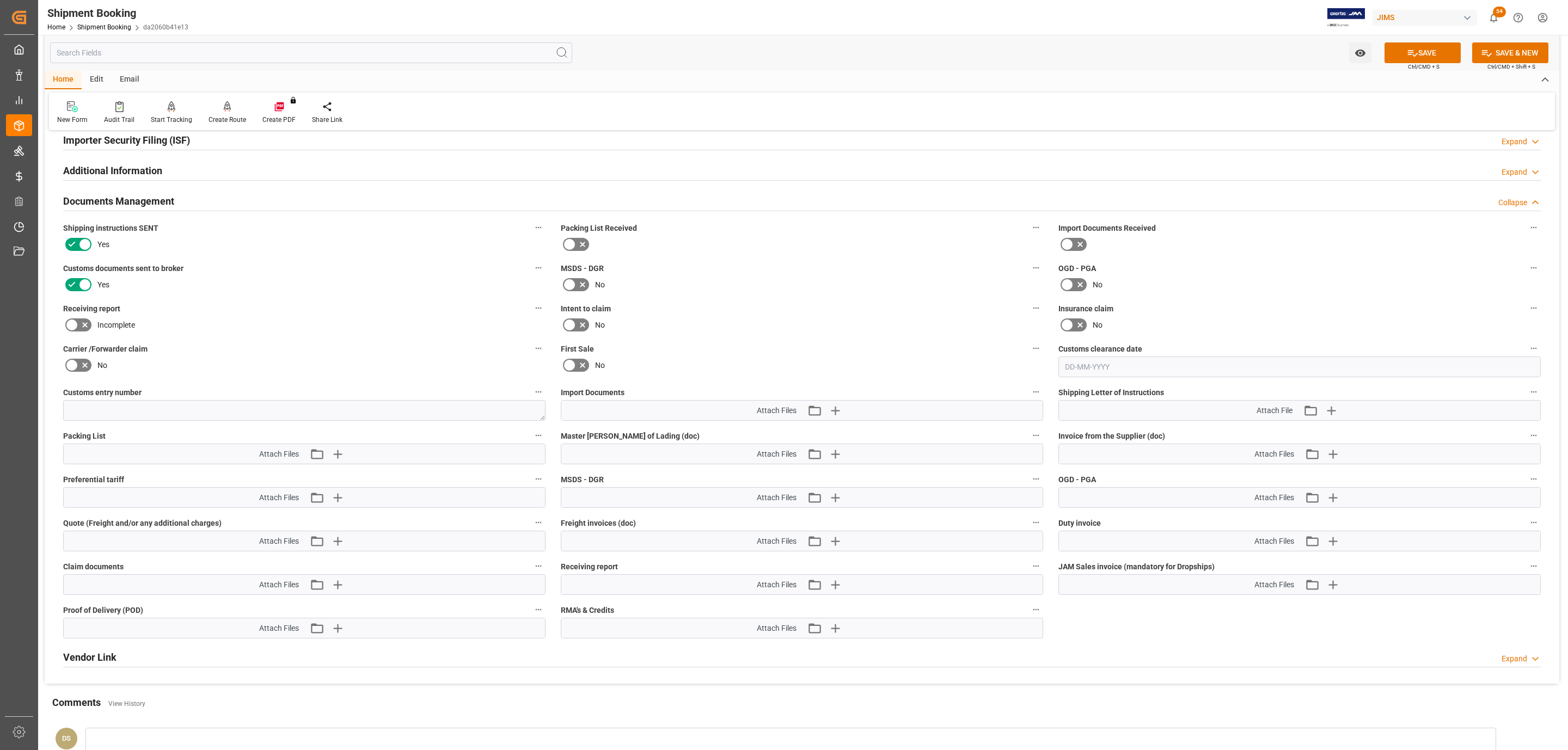
scroll to position [735, 0]
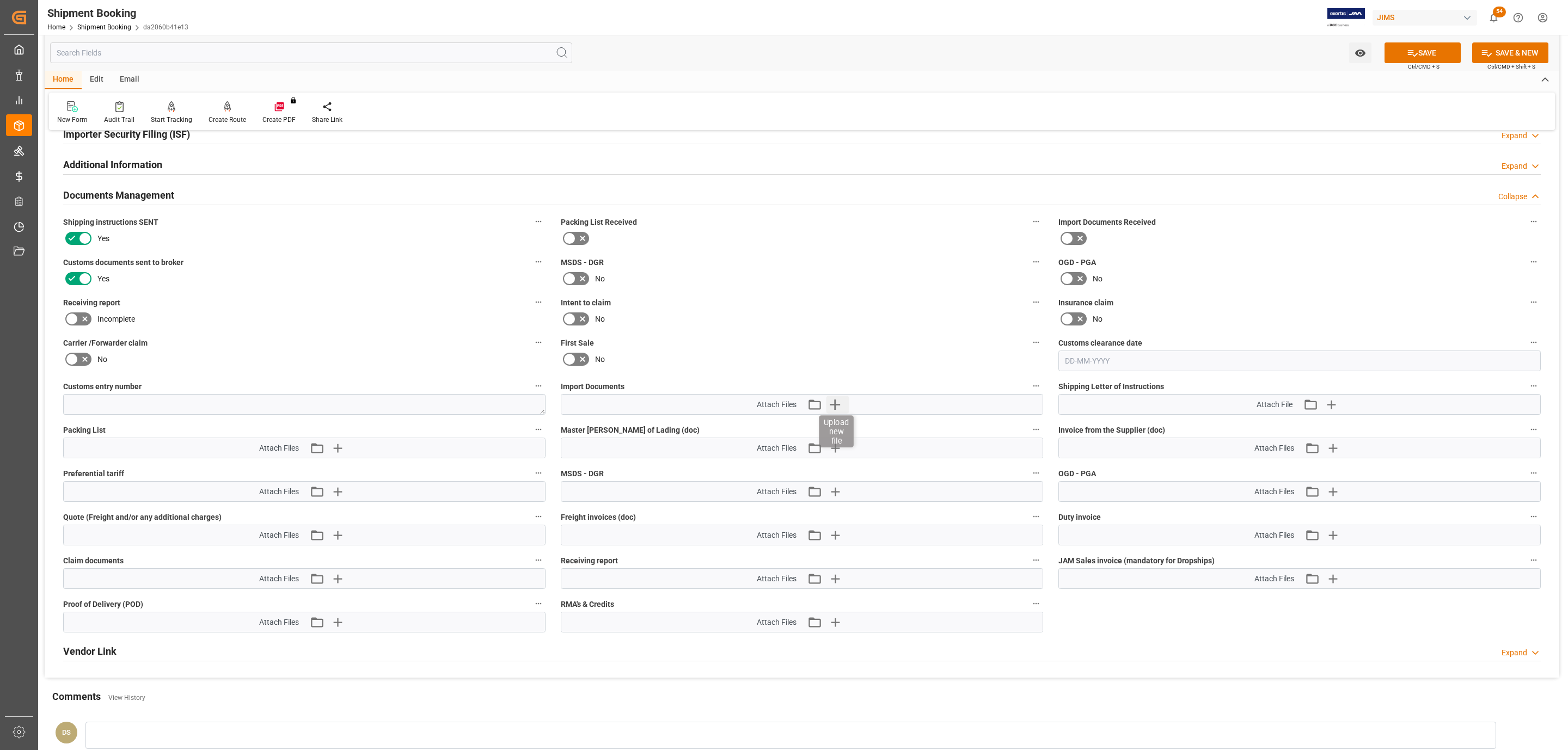
click at [837, 407] on icon "button" at bounding box center [835, 404] width 17 height 17
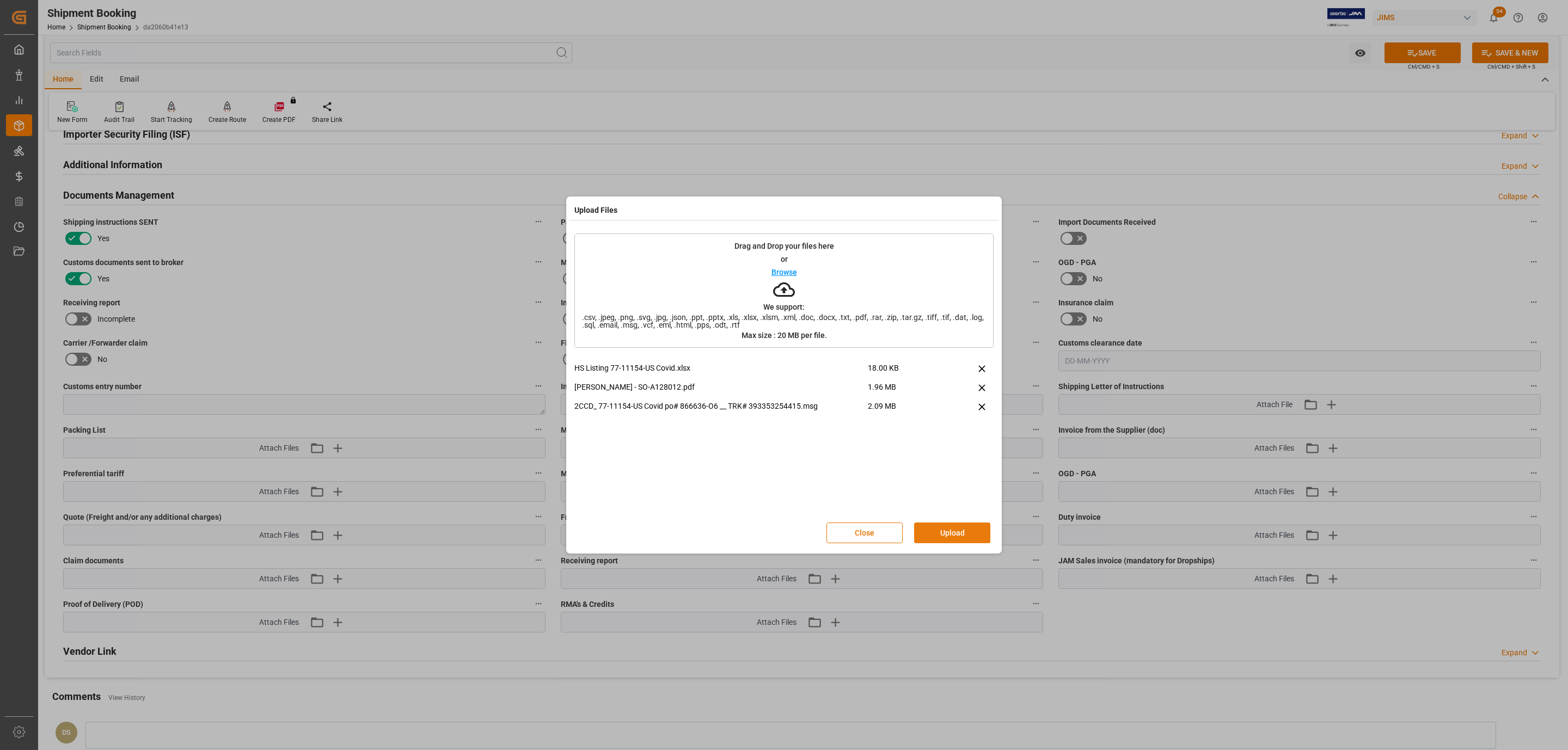
click at [933, 529] on button "Upload" at bounding box center [952, 533] width 77 height 21
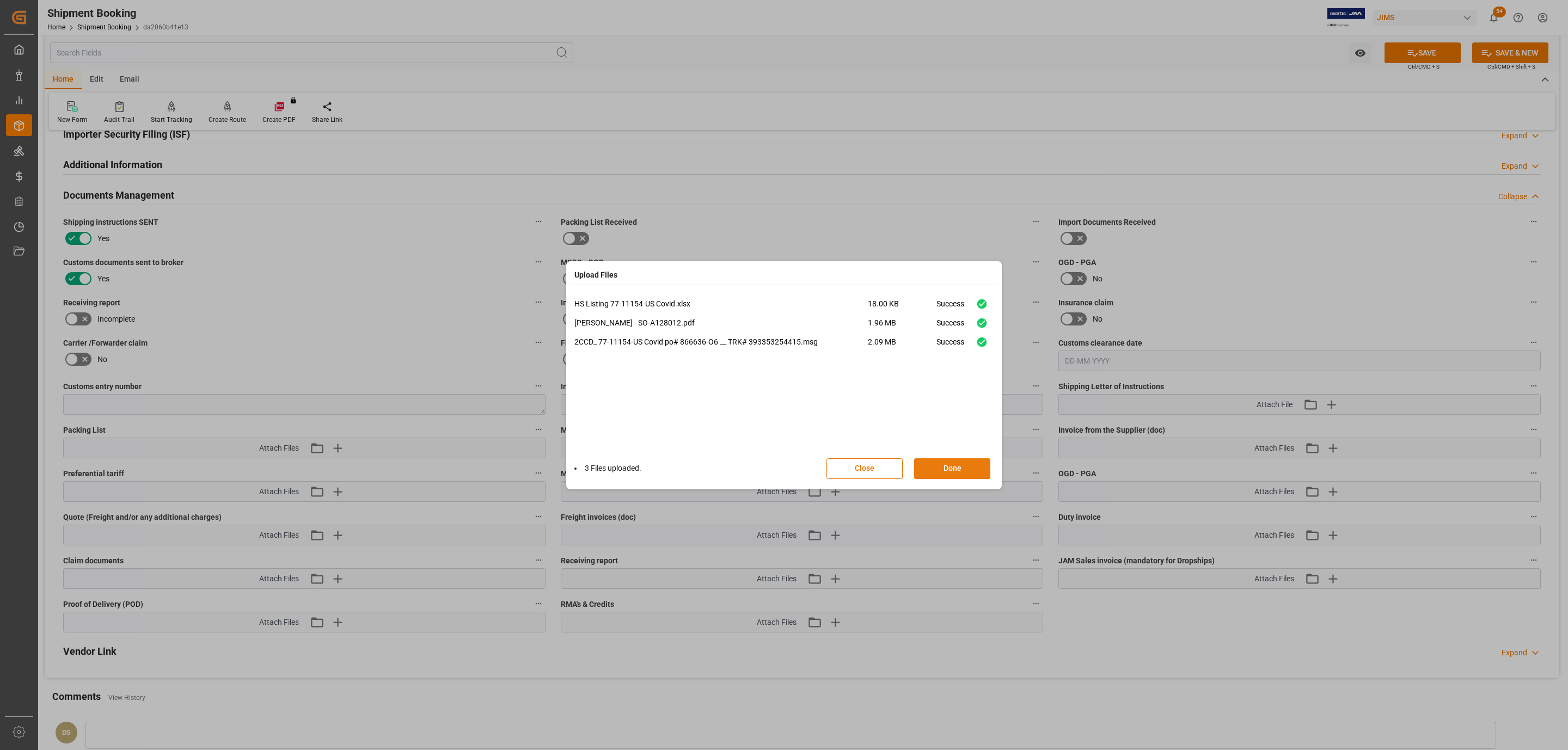
click at [955, 471] on button "Done" at bounding box center [952, 469] width 77 height 21
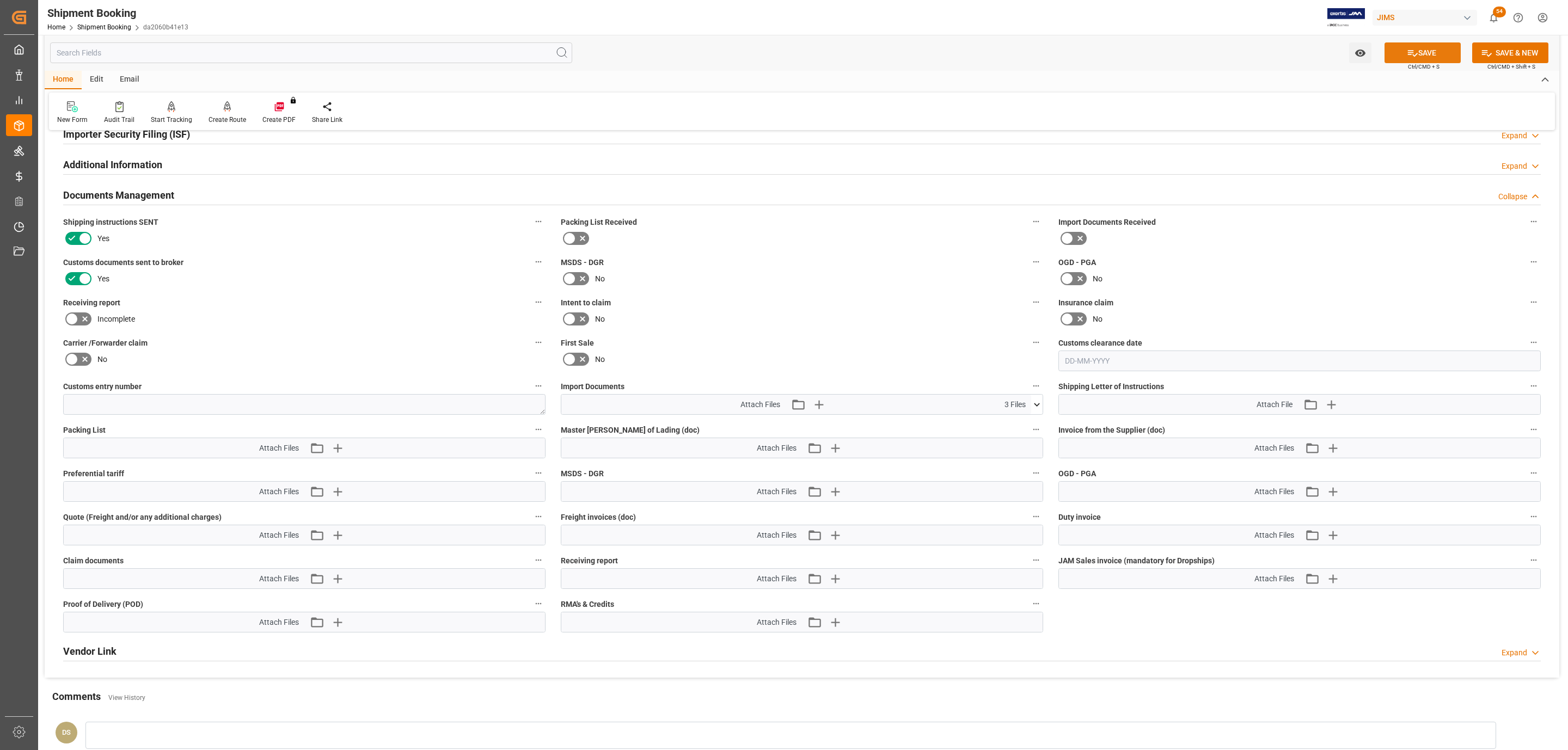
click at [1428, 48] on button "SAVE" at bounding box center [1422, 53] width 77 height 21
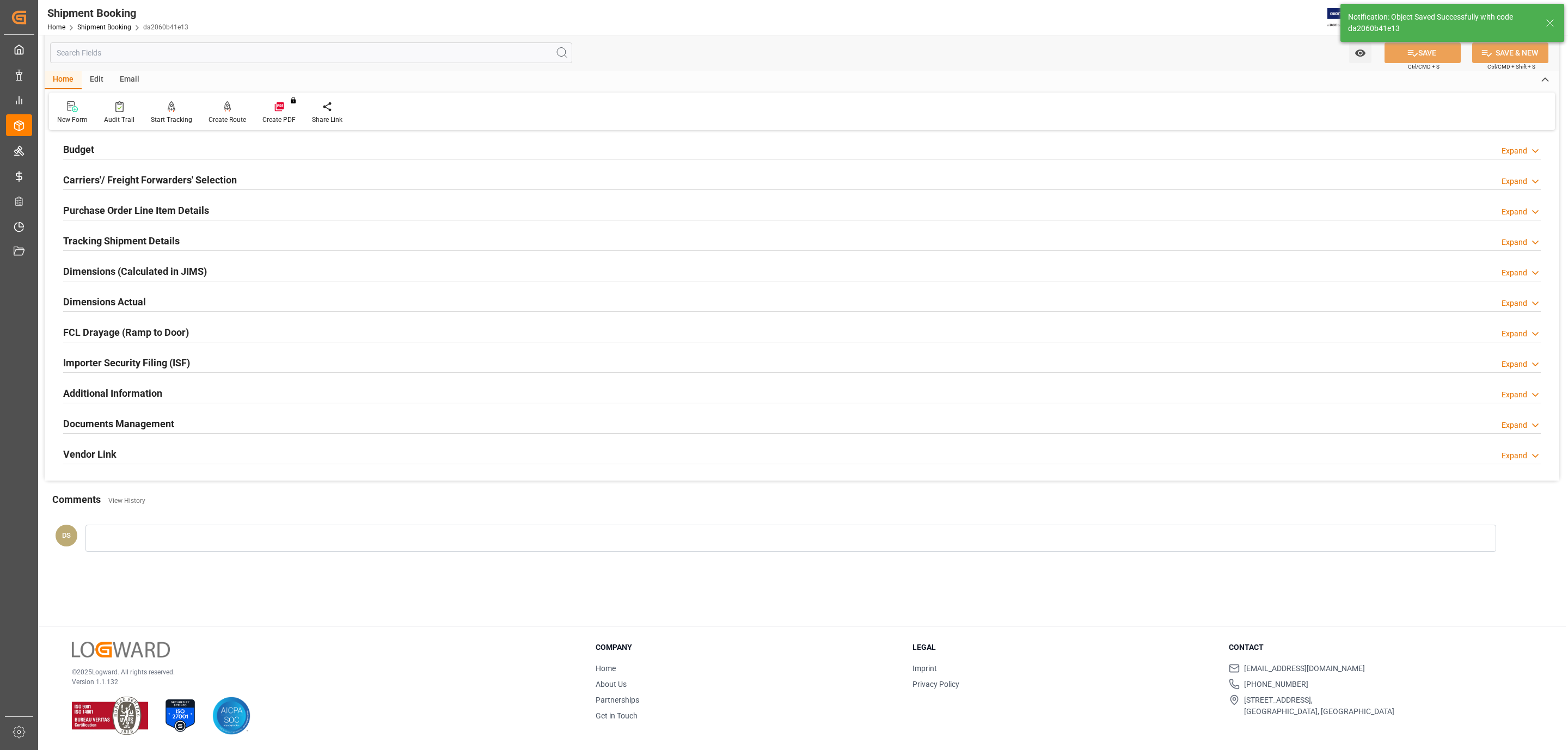
scroll to position [0, 0]
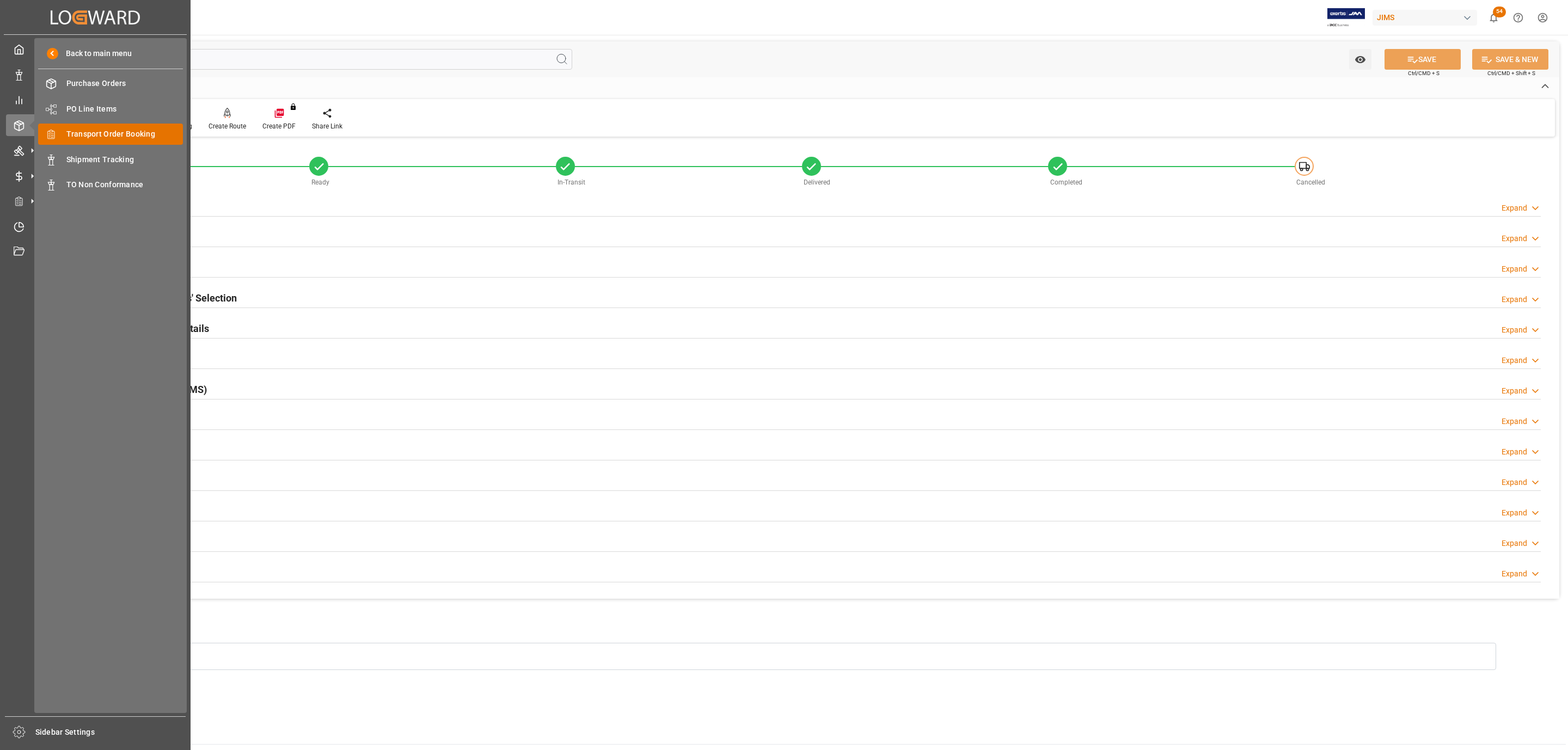
click at [134, 133] on span "Transport Order Booking" at bounding box center [125, 134] width 117 height 11
